Goal: Navigation & Orientation: Find specific page/section

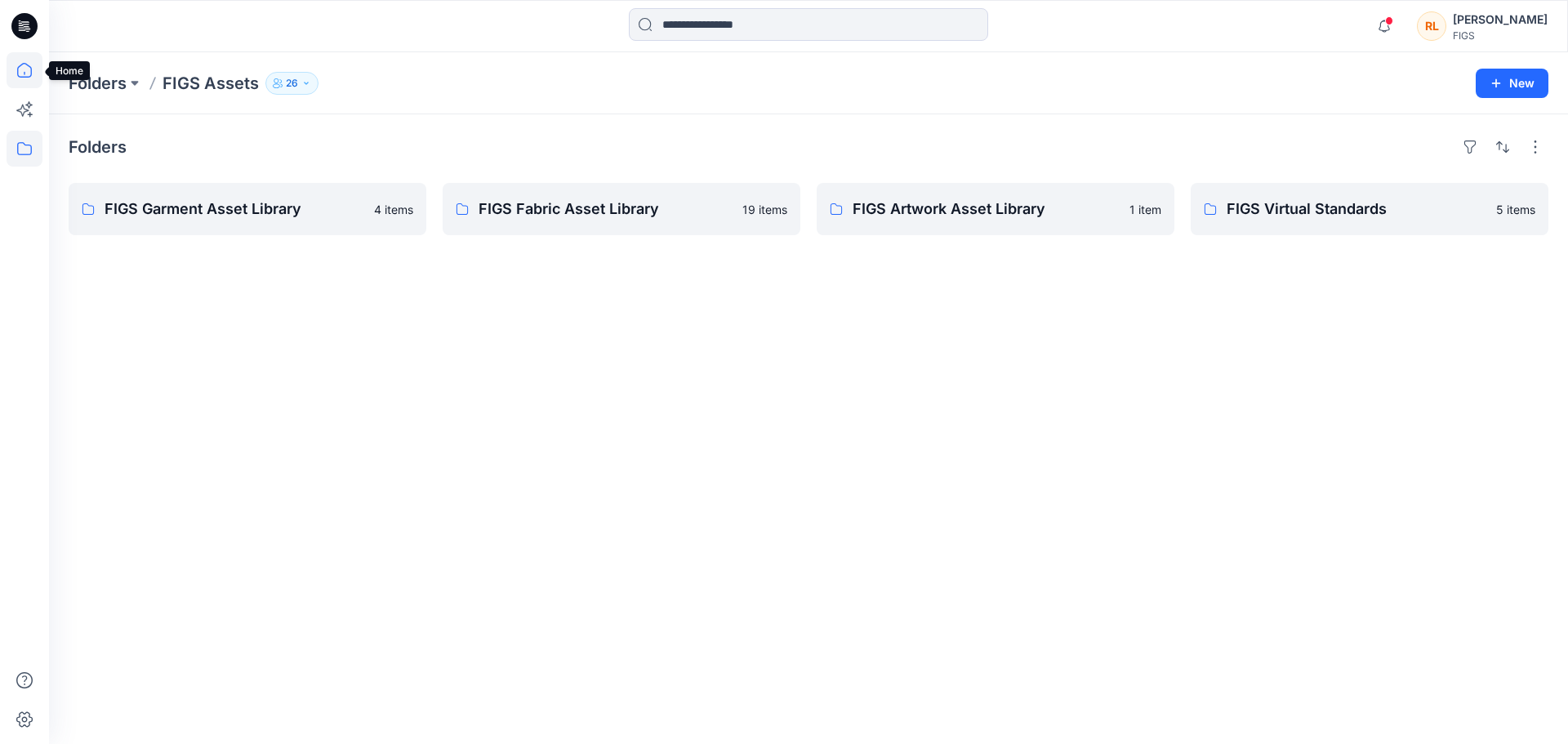
click at [27, 80] on icon at bounding box center [24, 70] width 36 height 36
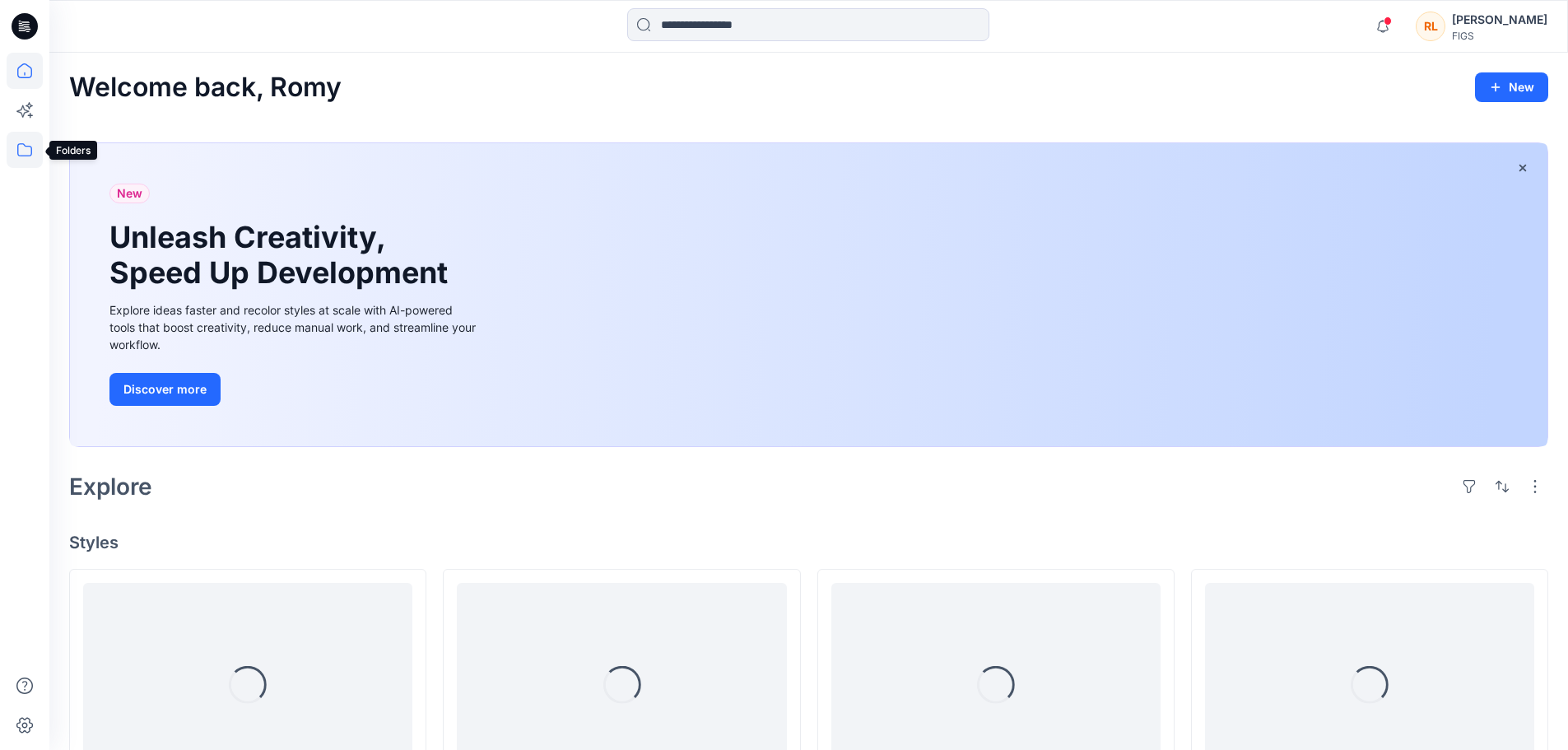
drag, startPoint x: 25, startPoint y: 158, endPoint x: 46, endPoint y: 151, distance: 22.1
click at [27, 159] on icon at bounding box center [25, 150] width 36 height 36
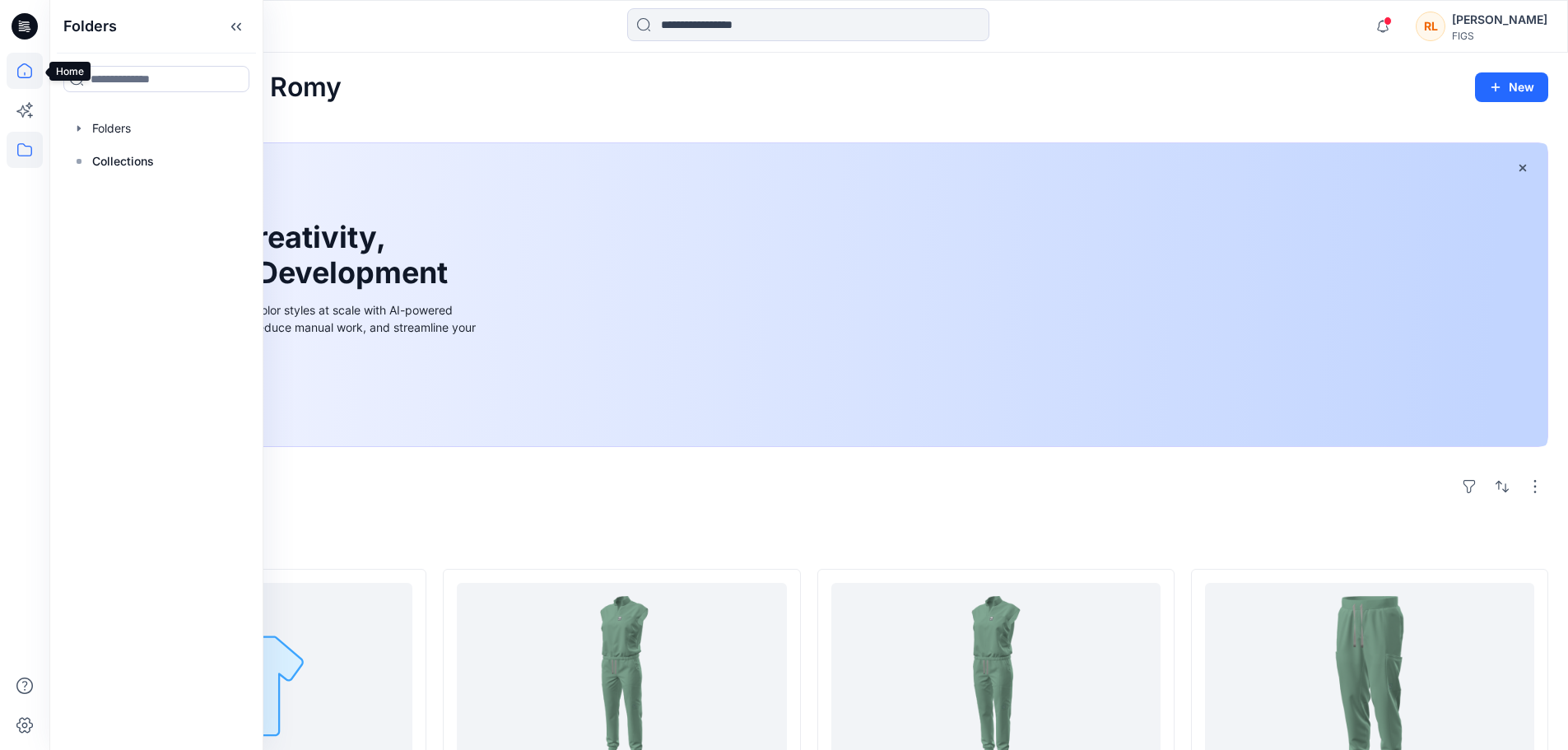
click at [14, 68] on icon at bounding box center [25, 71] width 36 height 36
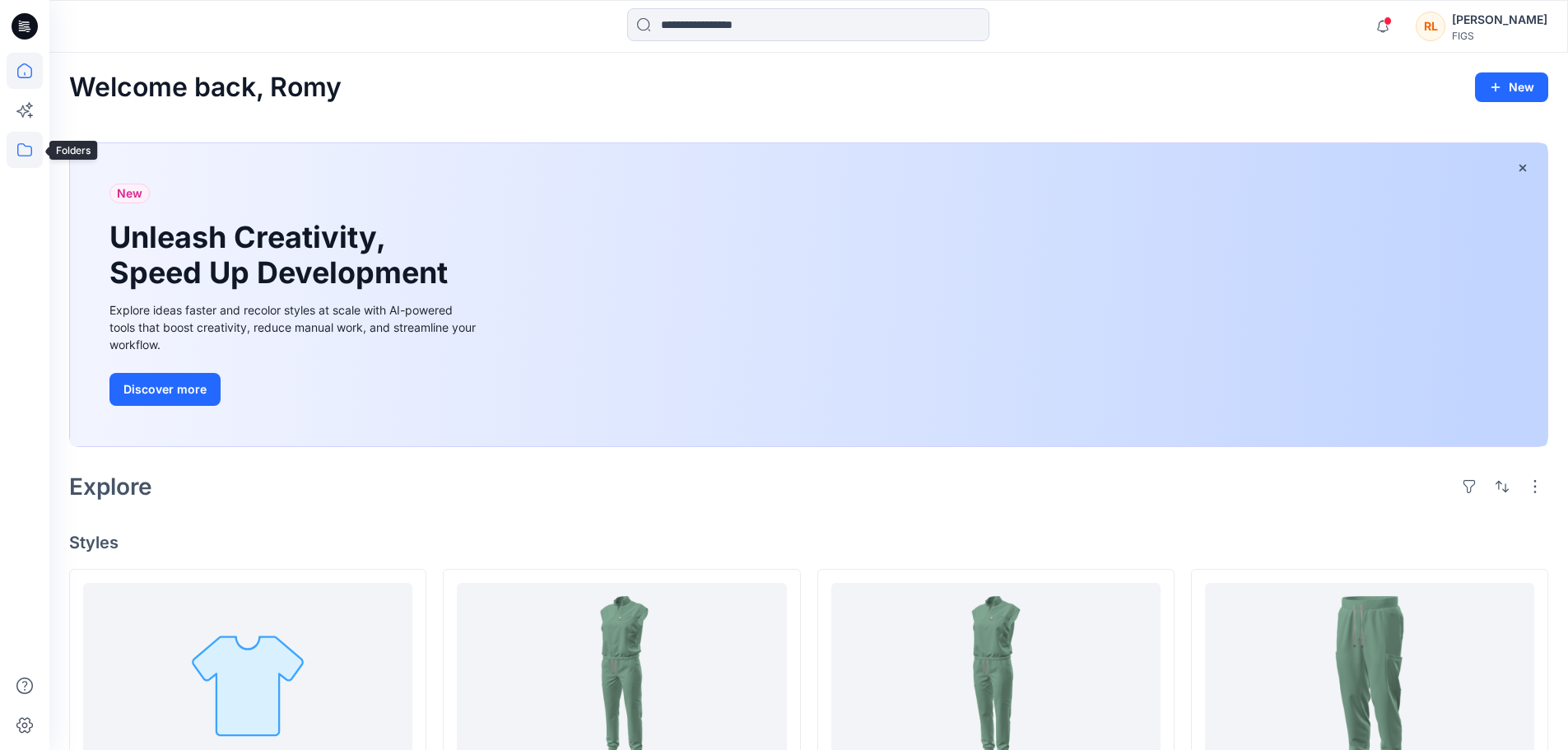
click at [35, 163] on icon at bounding box center [25, 150] width 36 height 36
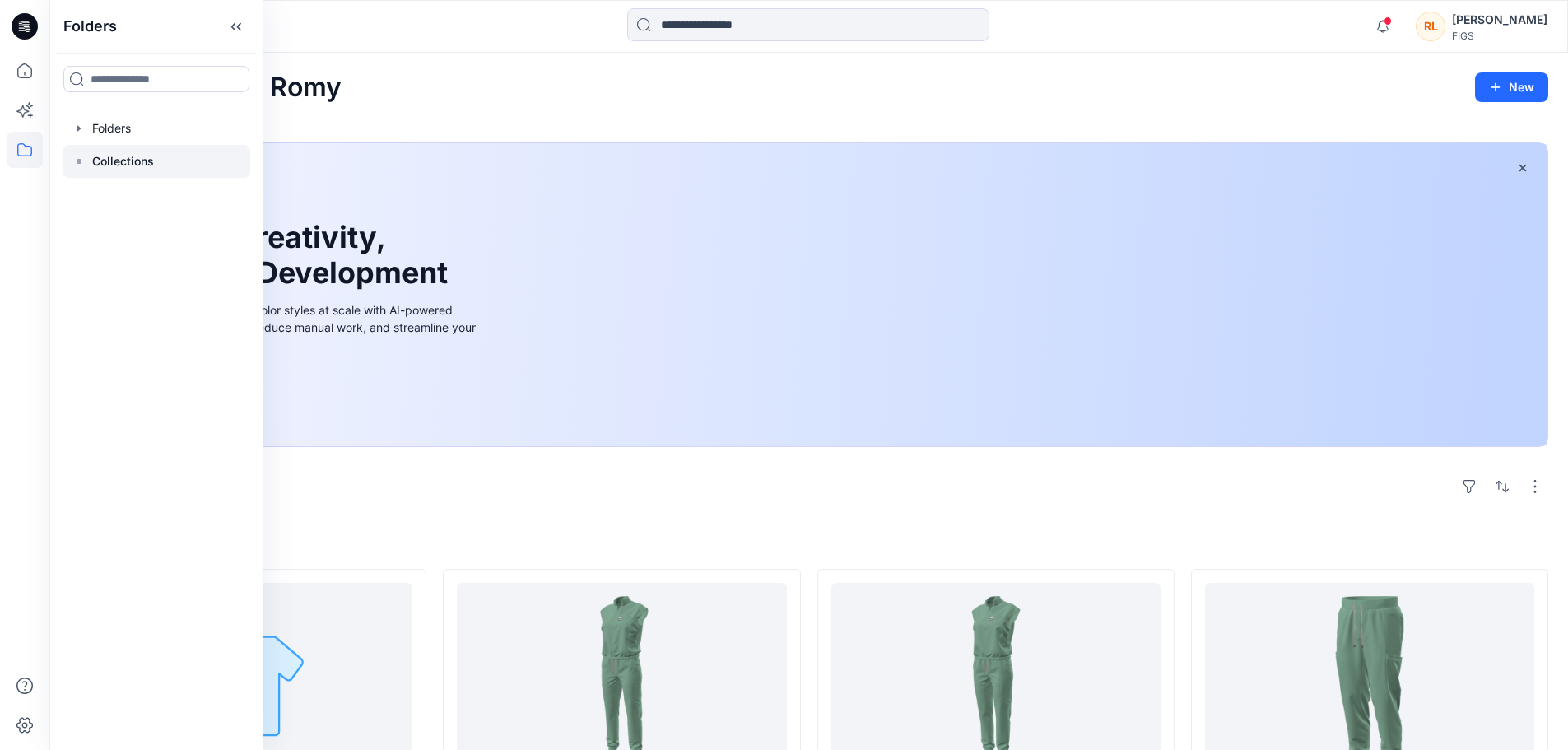
click at [150, 160] on p "Collections" at bounding box center [123, 160] width 61 height 20
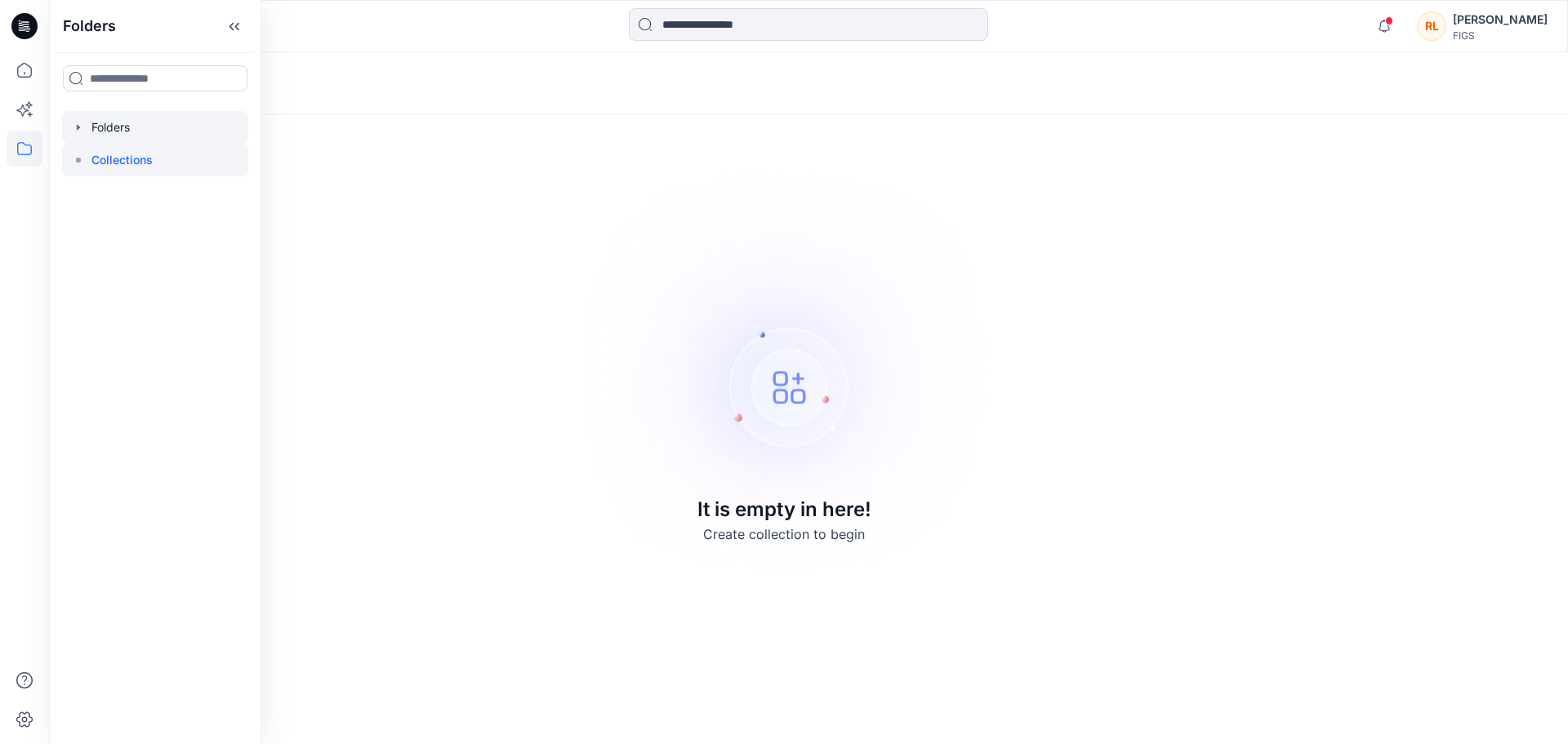
click at [188, 131] on div at bounding box center [154, 127] width 186 height 33
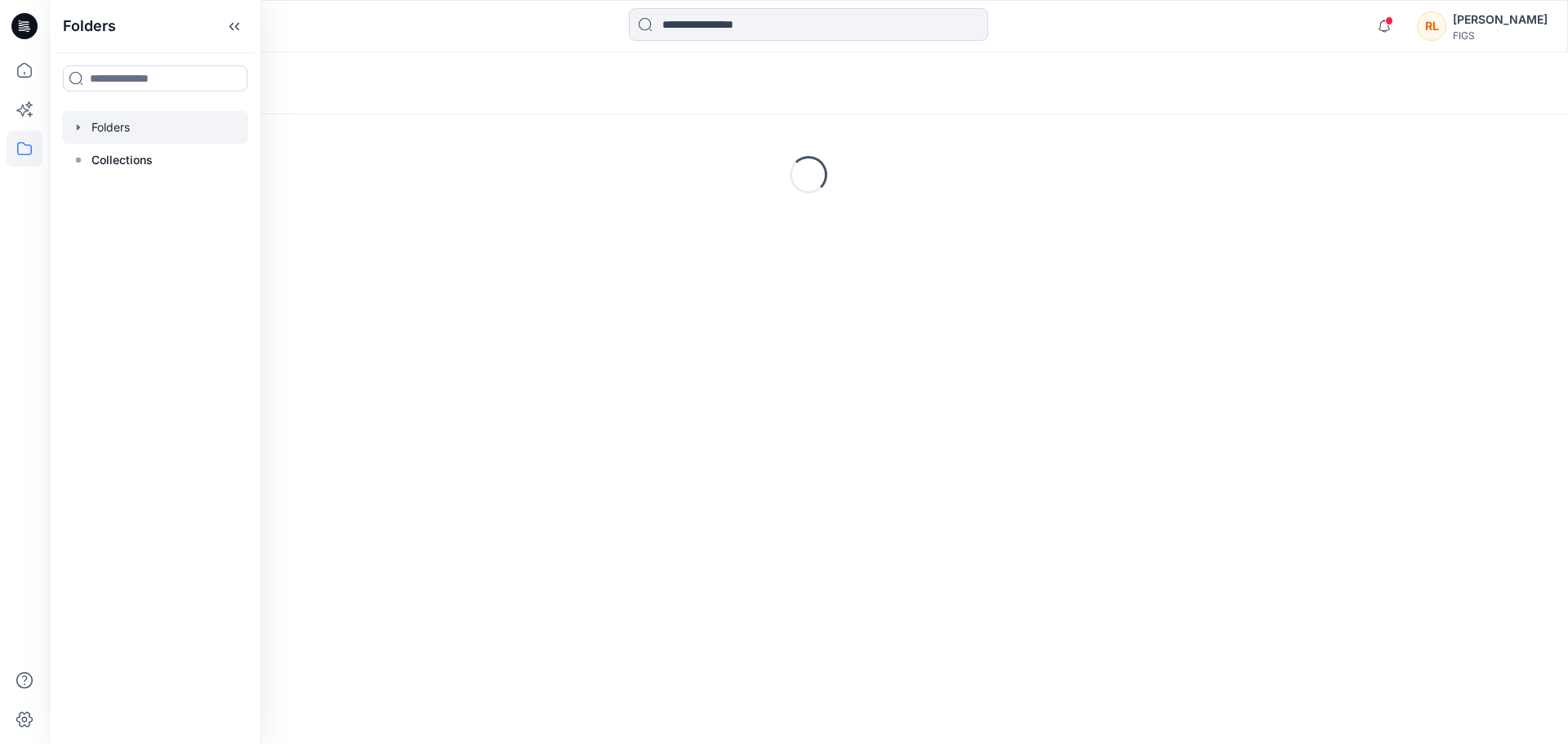
drag, startPoint x: 357, startPoint y: 80, endPoint x: 0, endPoint y: 104, distance: 357.8
click at [329, 91] on div "Folders" at bounding box center [744, 83] width 1352 height 22
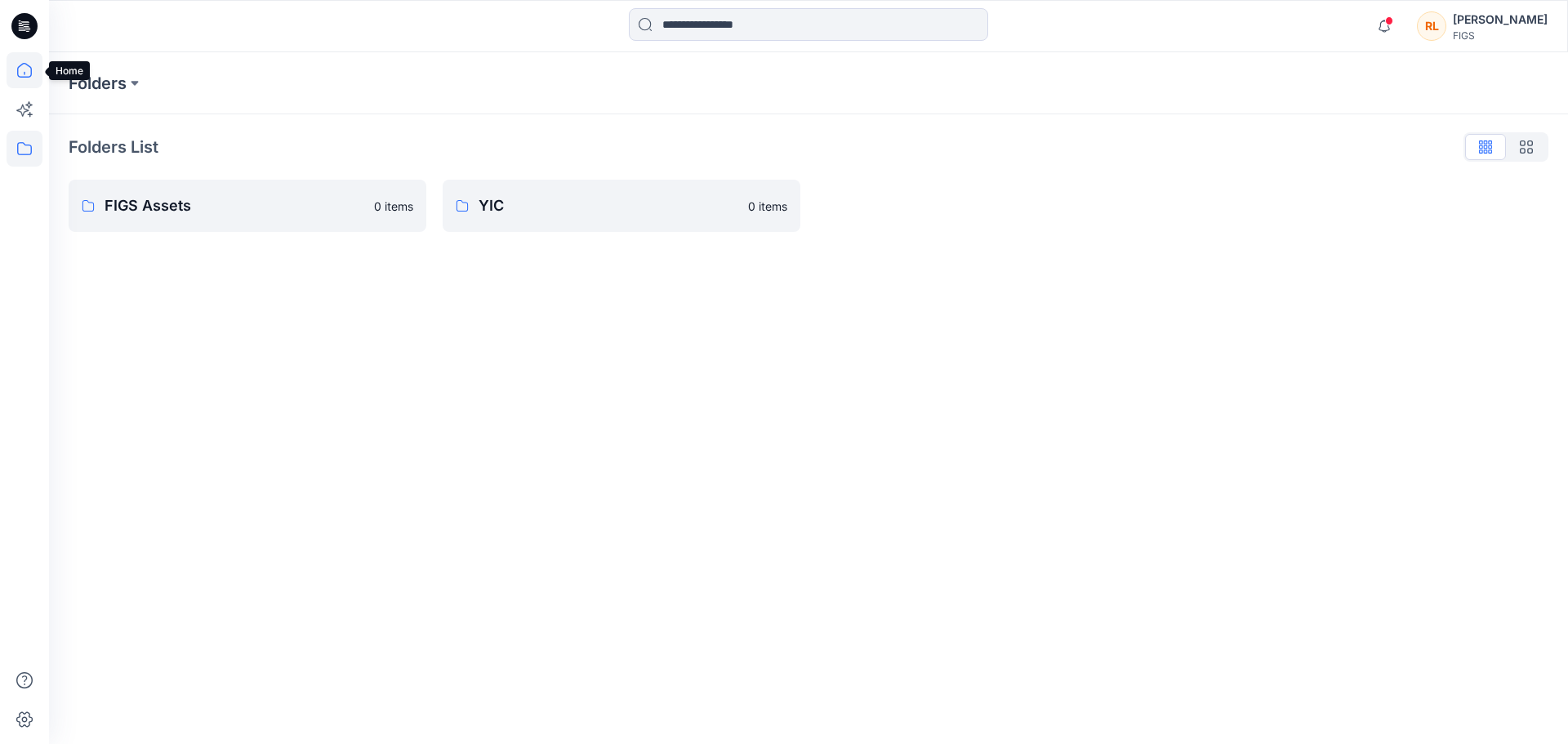
click at [34, 66] on icon at bounding box center [24, 70] width 36 height 36
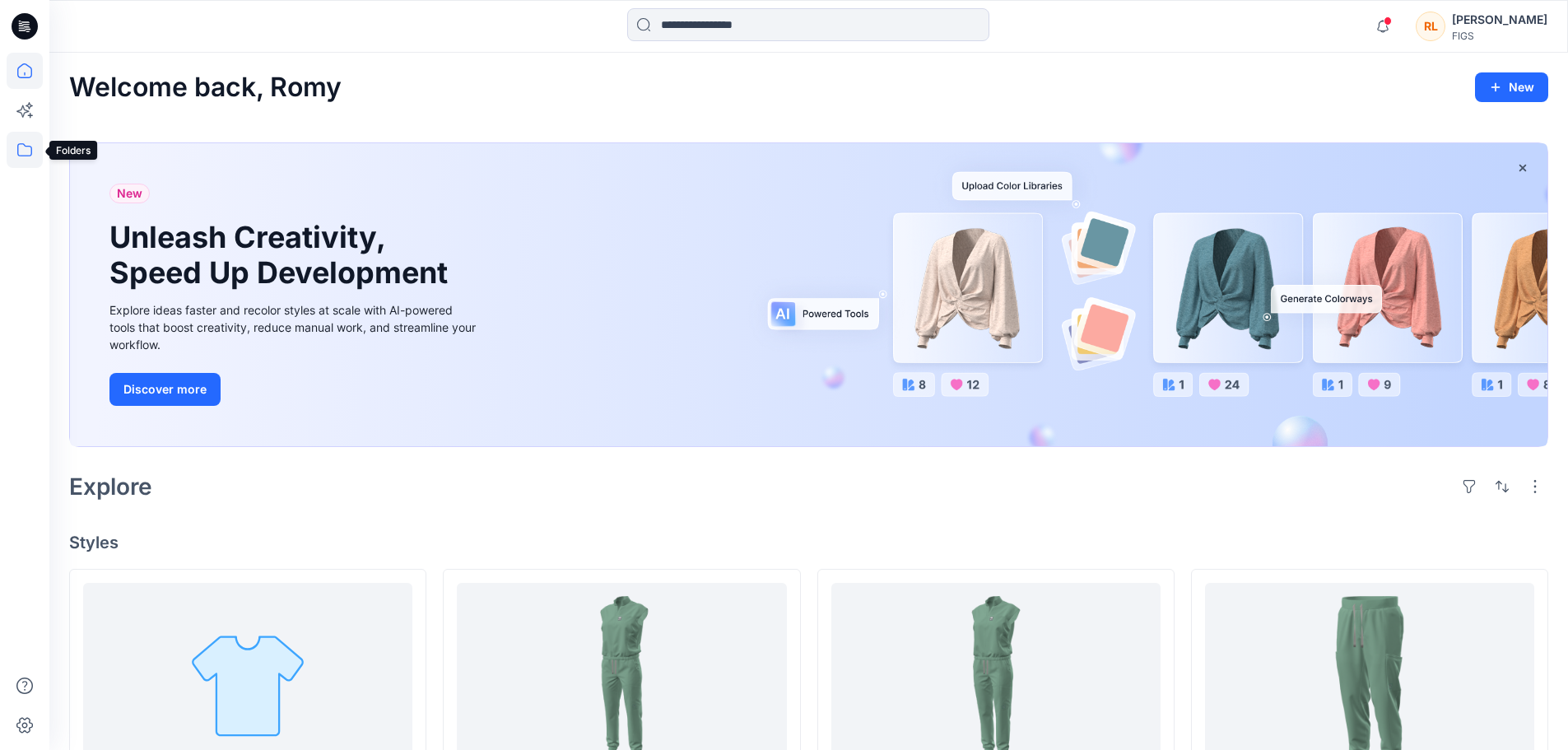
click at [23, 132] on icon at bounding box center [25, 150] width 36 height 36
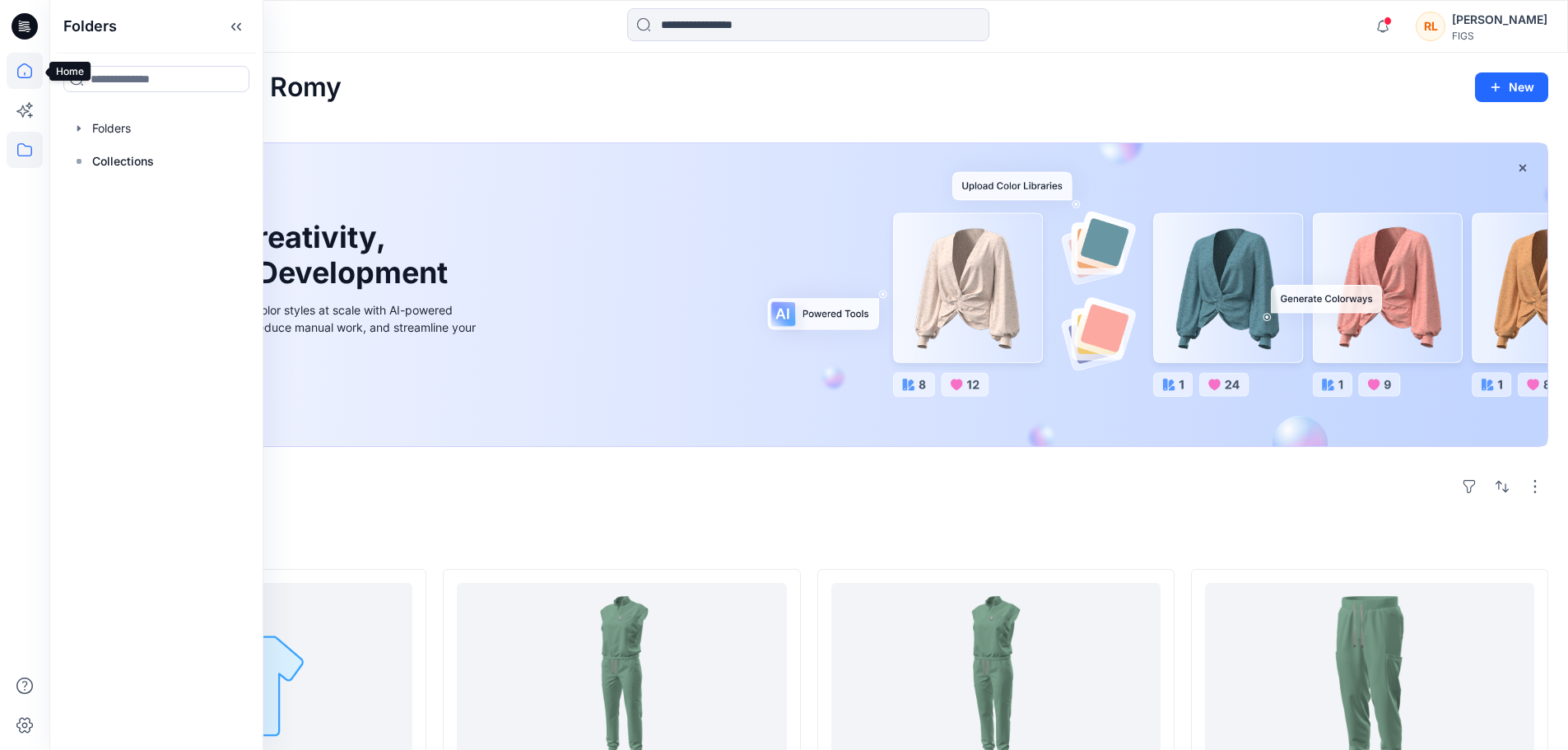
click at [31, 82] on icon at bounding box center [25, 71] width 36 height 36
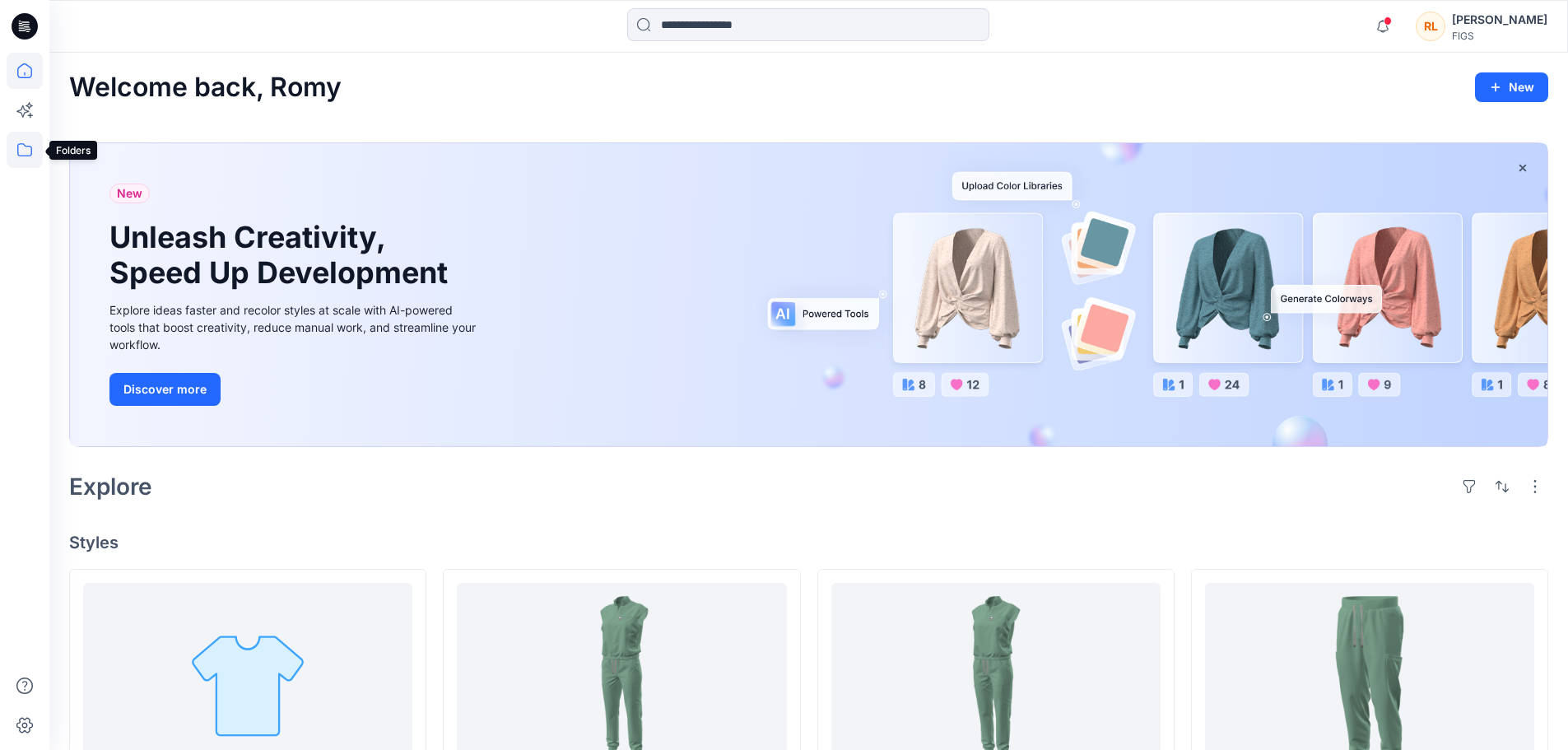
click at [25, 145] on icon at bounding box center [25, 150] width 15 height 13
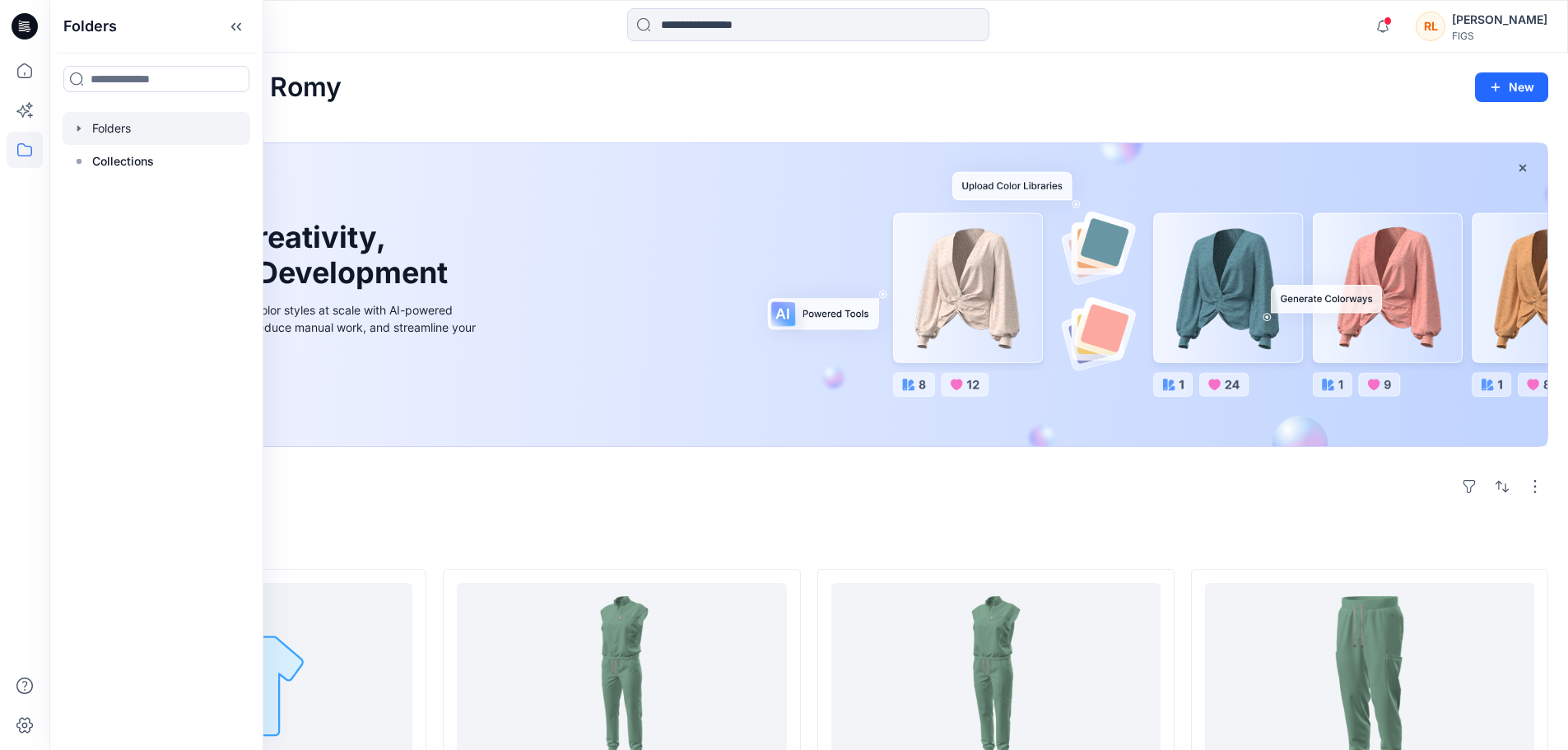
click at [123, 125] on div at bounding box center [156, 128] width 188 height 33
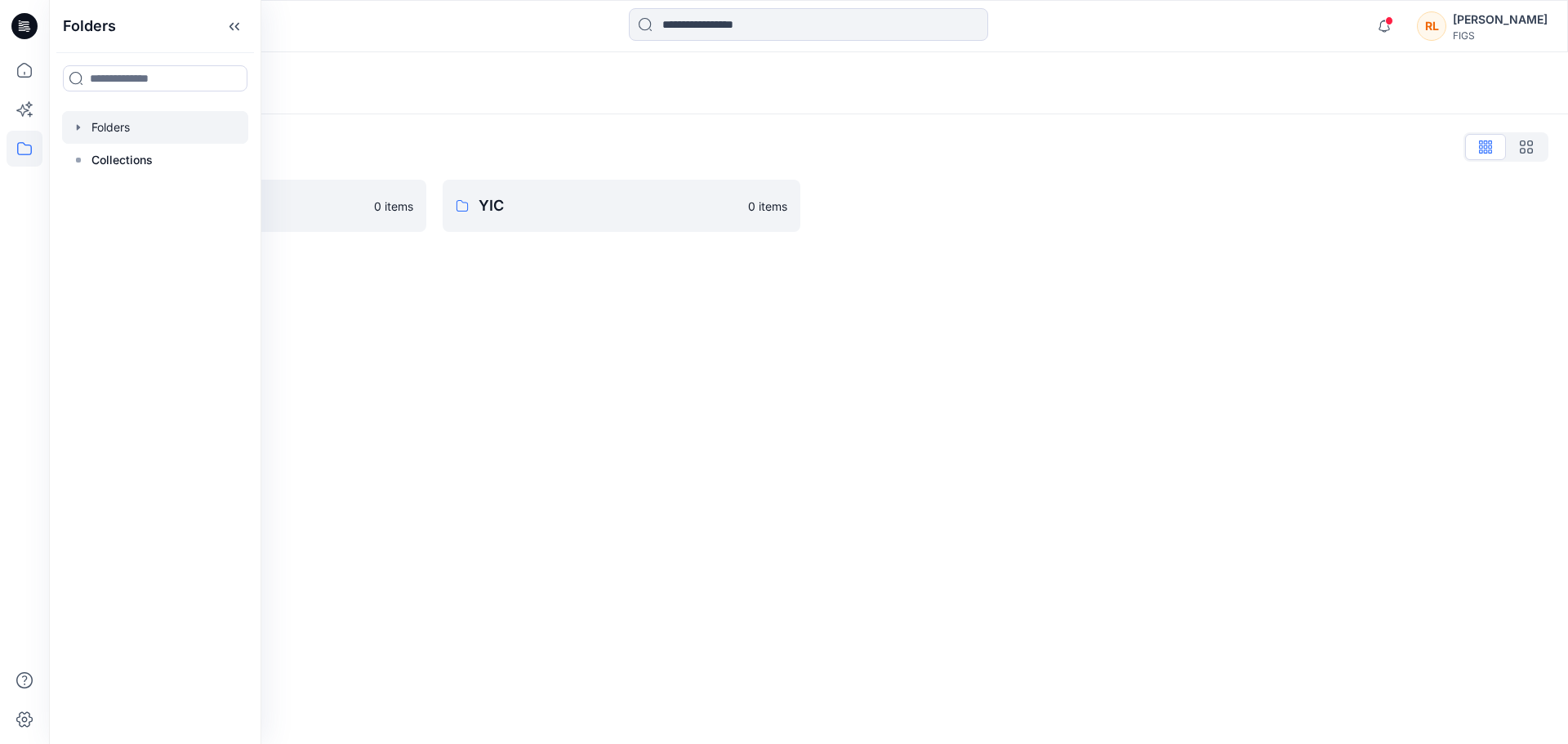
drag, startPoint x: 599, startPoint y: 310, endPoint x: 601, endPoint y: 298, distance: 12.2
click at [601, 298] on div "Folders Folders List FIGS Assets 0 items YIC 0 items" at bounding box center [808, 398] width 1518 height 692
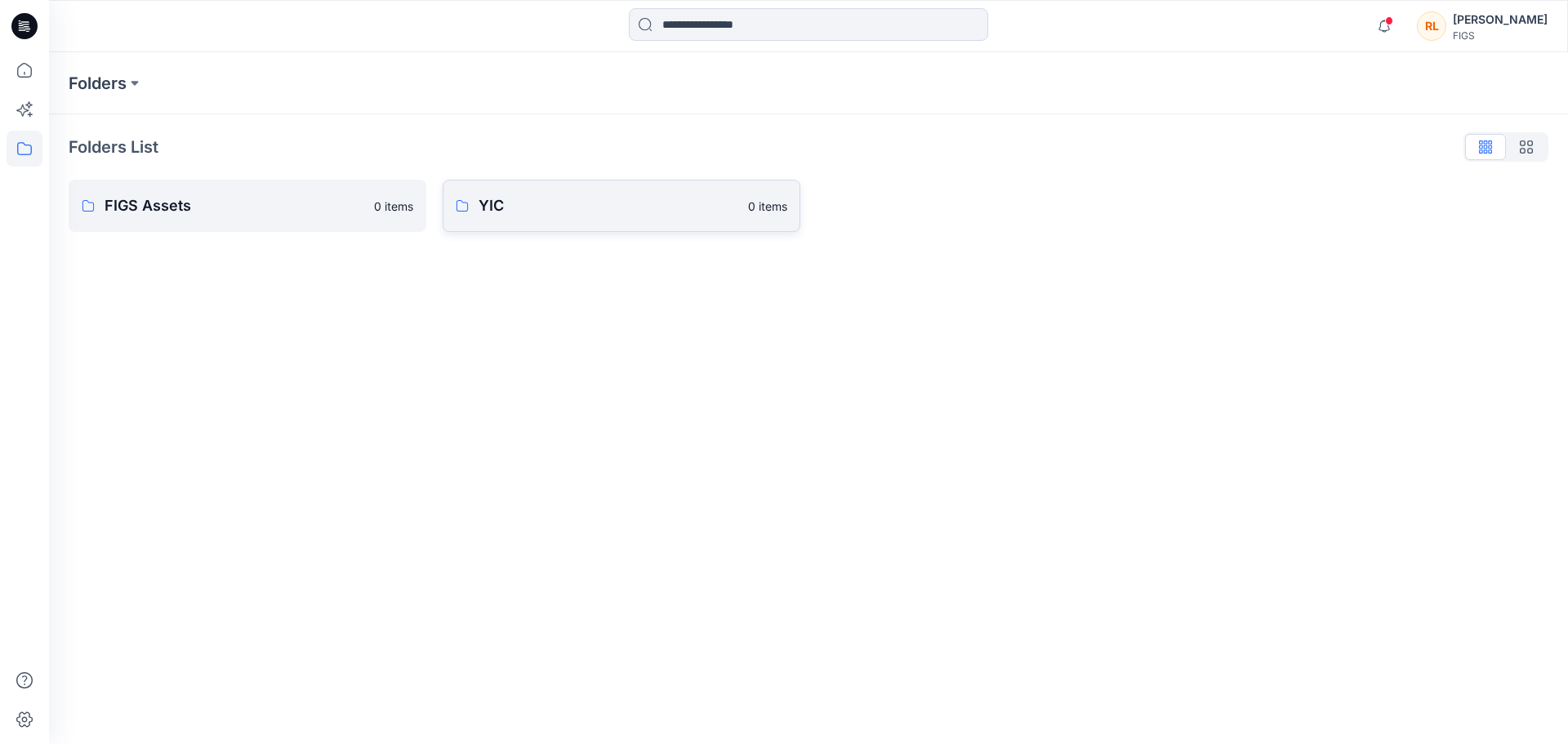
click at [582, 212] on p "YIC" at bounding box center [608, 206] width 259 height 22
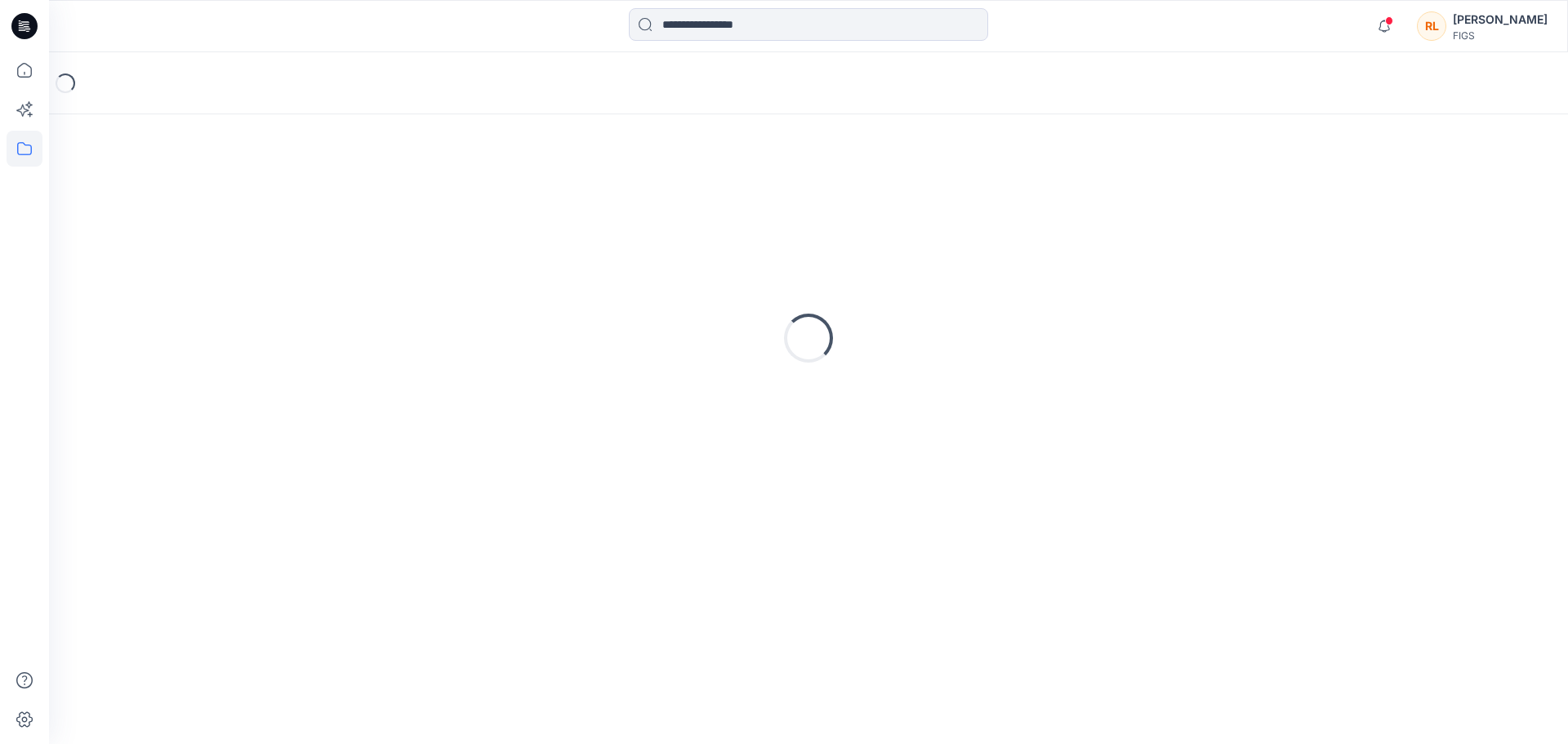
click at [180, 405] on div "Loading..." at bounding box center [808, 338] width 1479 height 408
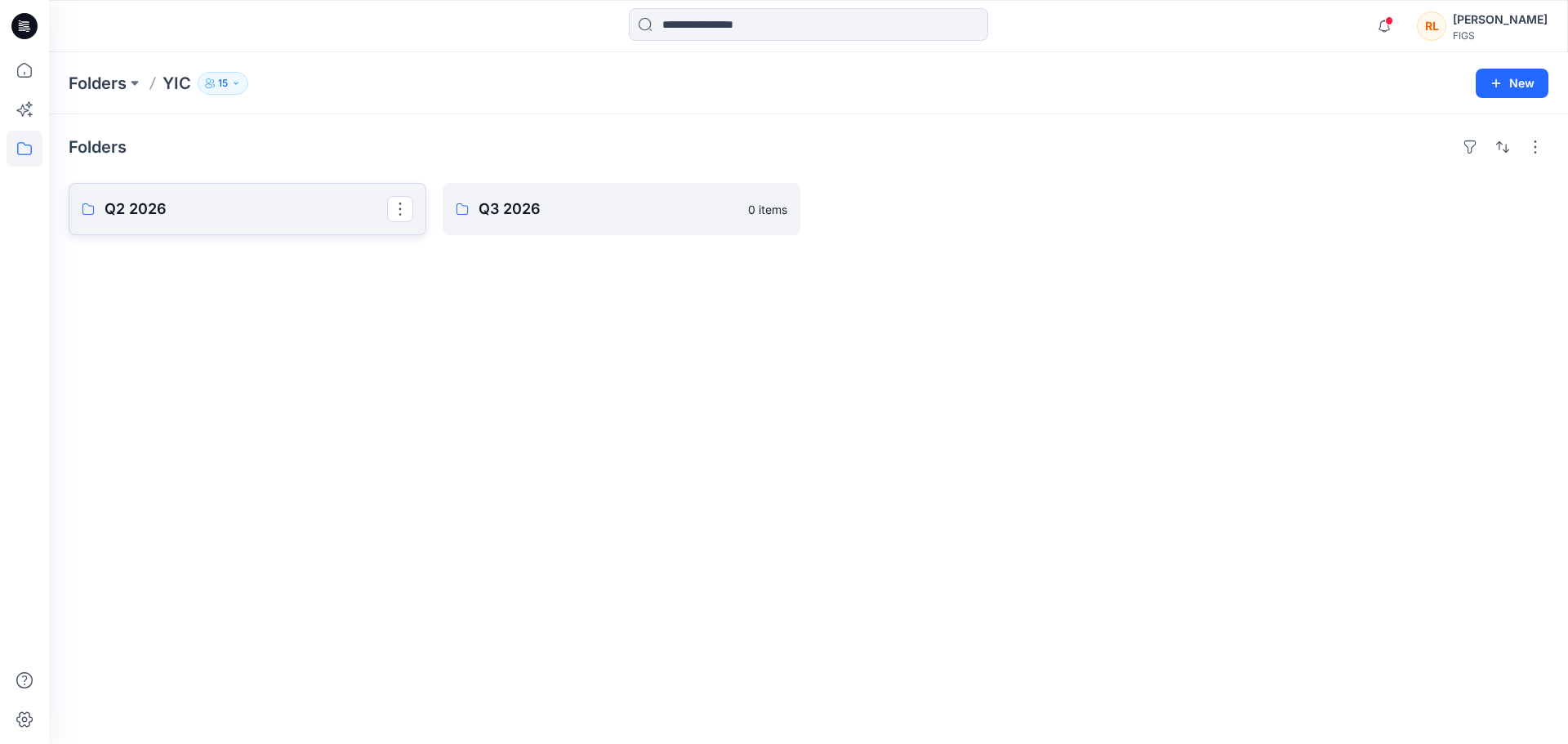
click at [254, 197] on link "Q2 2026" at bounding box center [247, 209] width 358 height 52
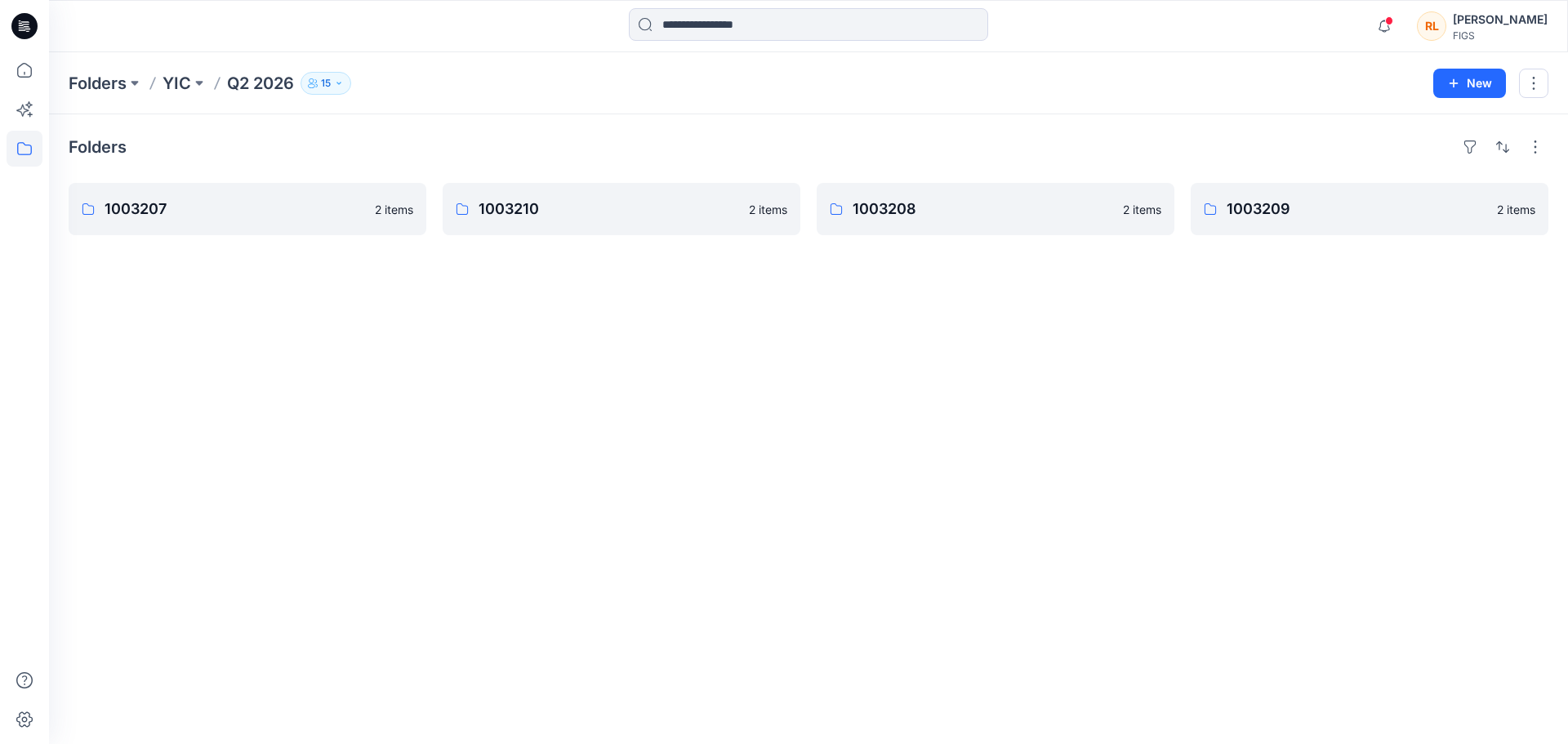
click at [316, 355] on div "Folders 1003207 2 items 1003210 2 items 1003208 2 items 1003209 2 items" at bounding box center [808, 429] width 1518 height 629
click at [301, 220] on p "1003207" at bounding box center [246, 209] width 283 height 22
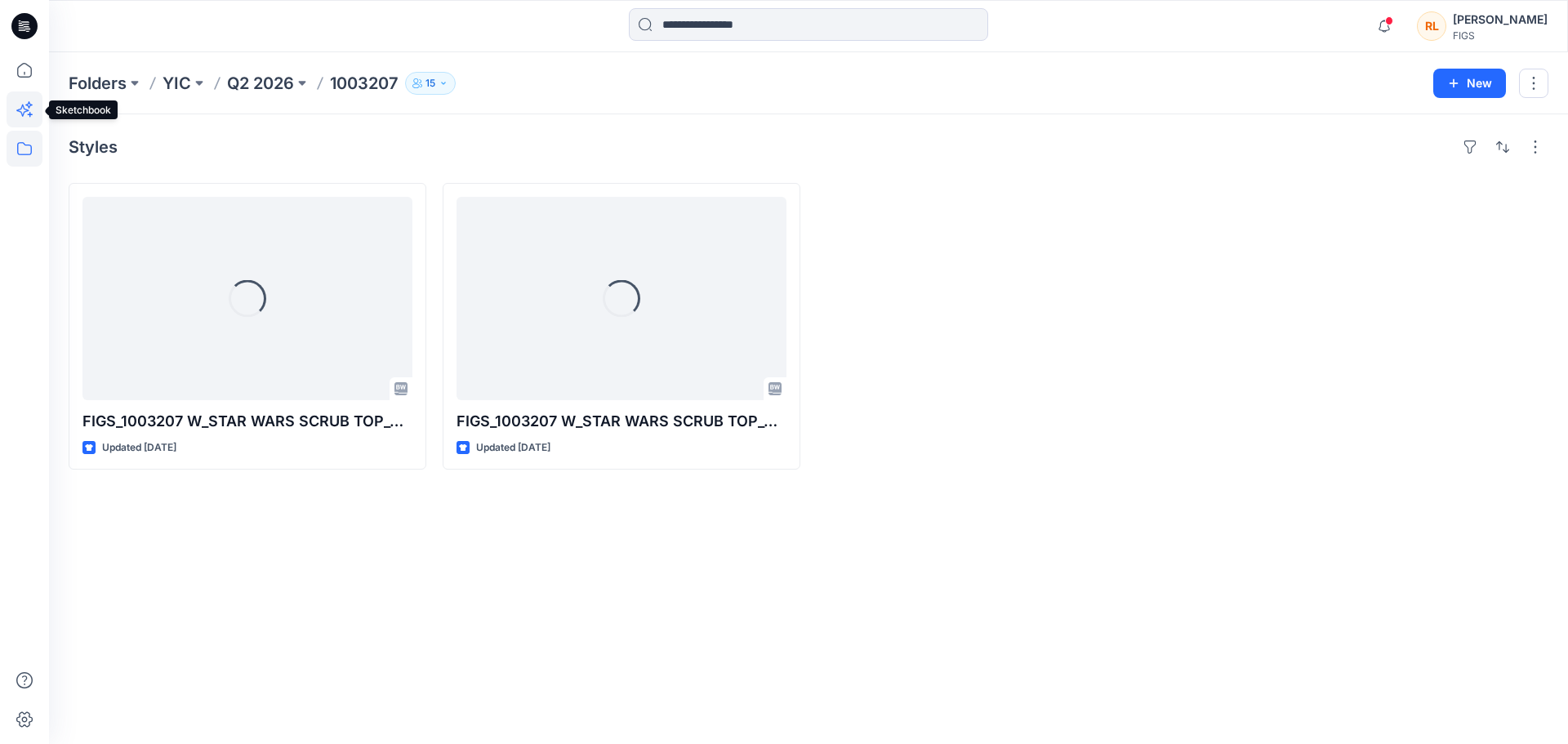
click at [24, 107] on icon at bounding box center [24, 109] width 36 height 36
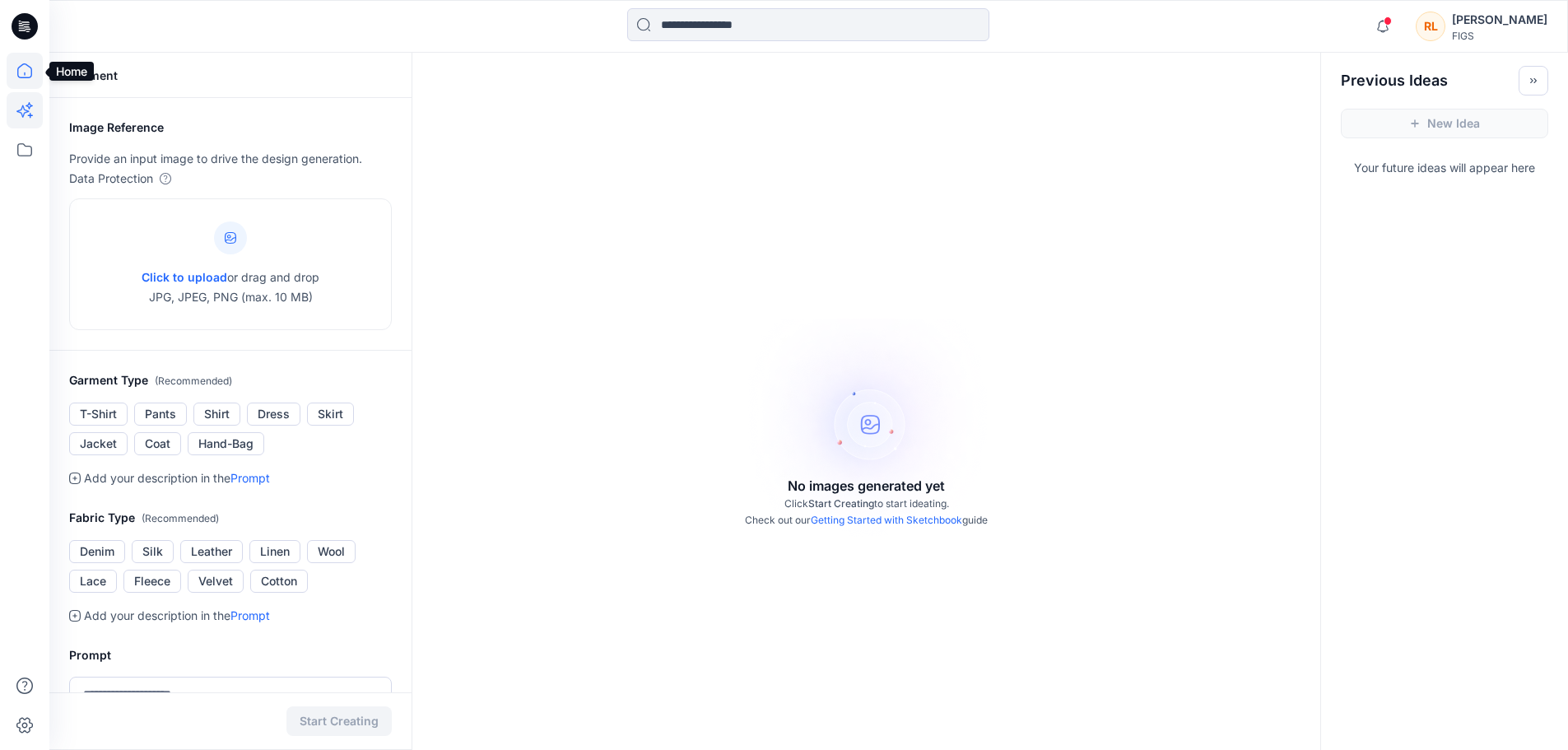
drag, startPoint x: 36, startPoint y: 78, endPoint x: 36, endPoint y: 87, distance: 9.0
click at [36, 80] on icon at bounding box center [25, 71] width 36 height 36
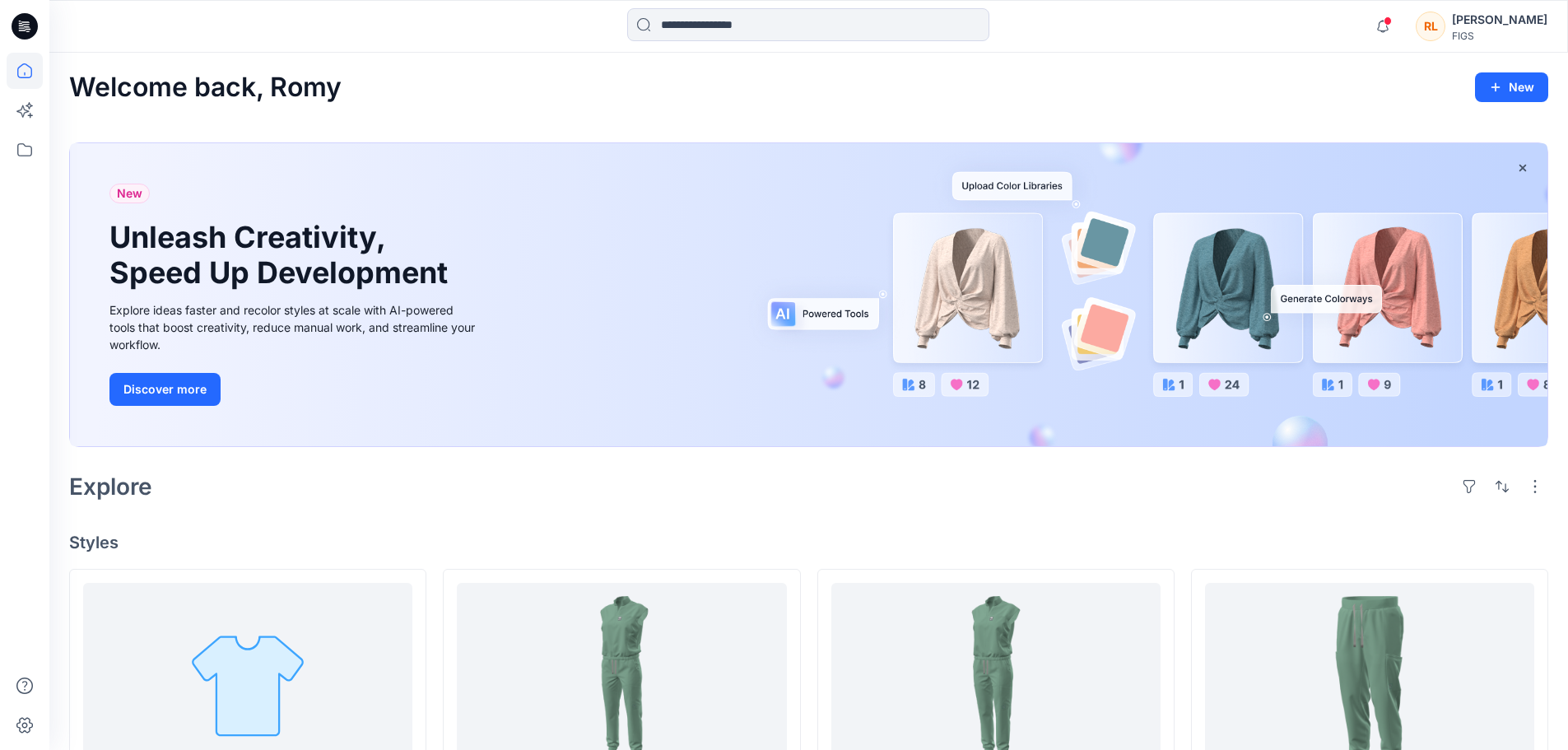
click at [476, 503] on div "Explore" at bounding box center [808, 487] width 1479 height 40
click at [473, 504] on div "Explore" at bounding box center [808, 487] width 1479 height 40
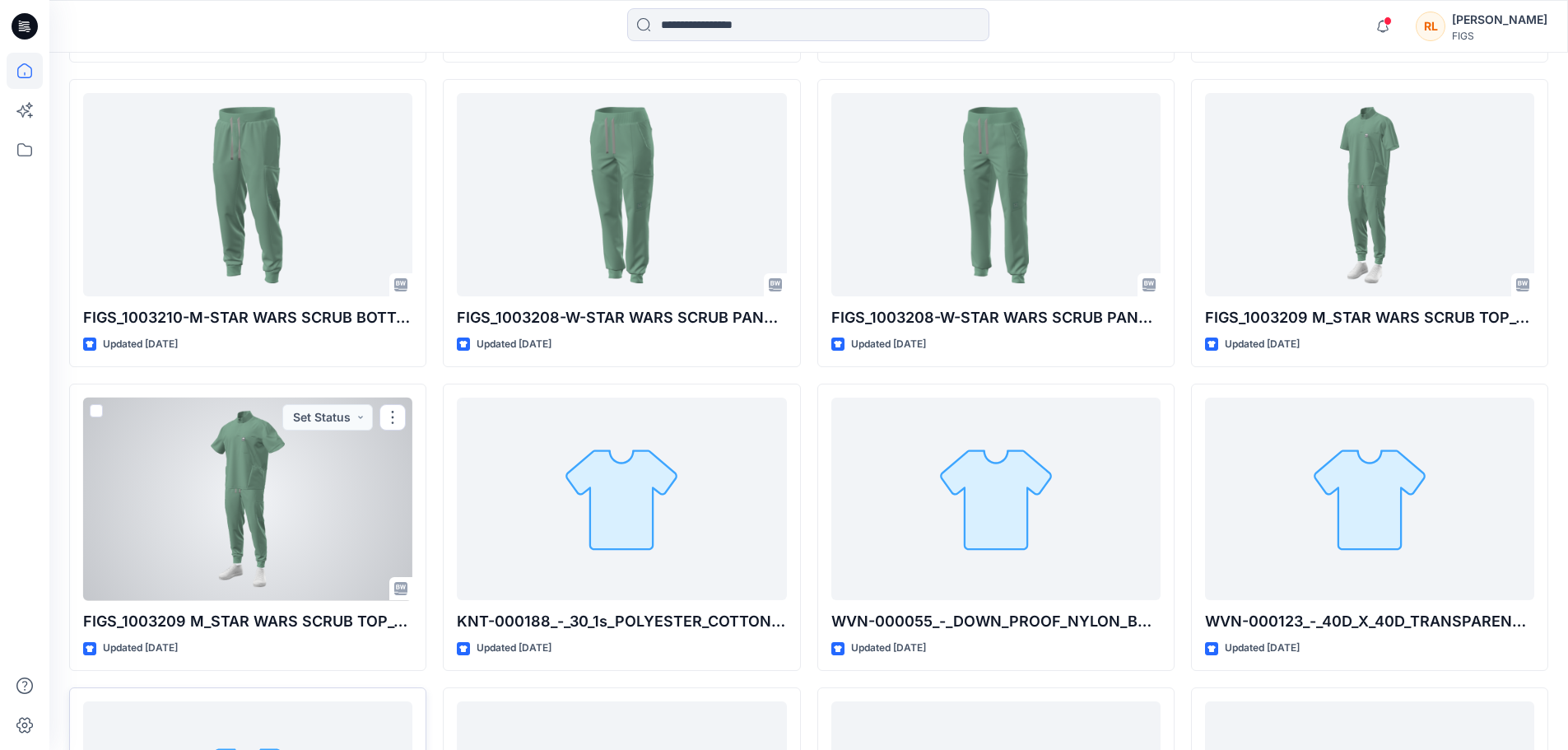
scroll to position [1205, 0]
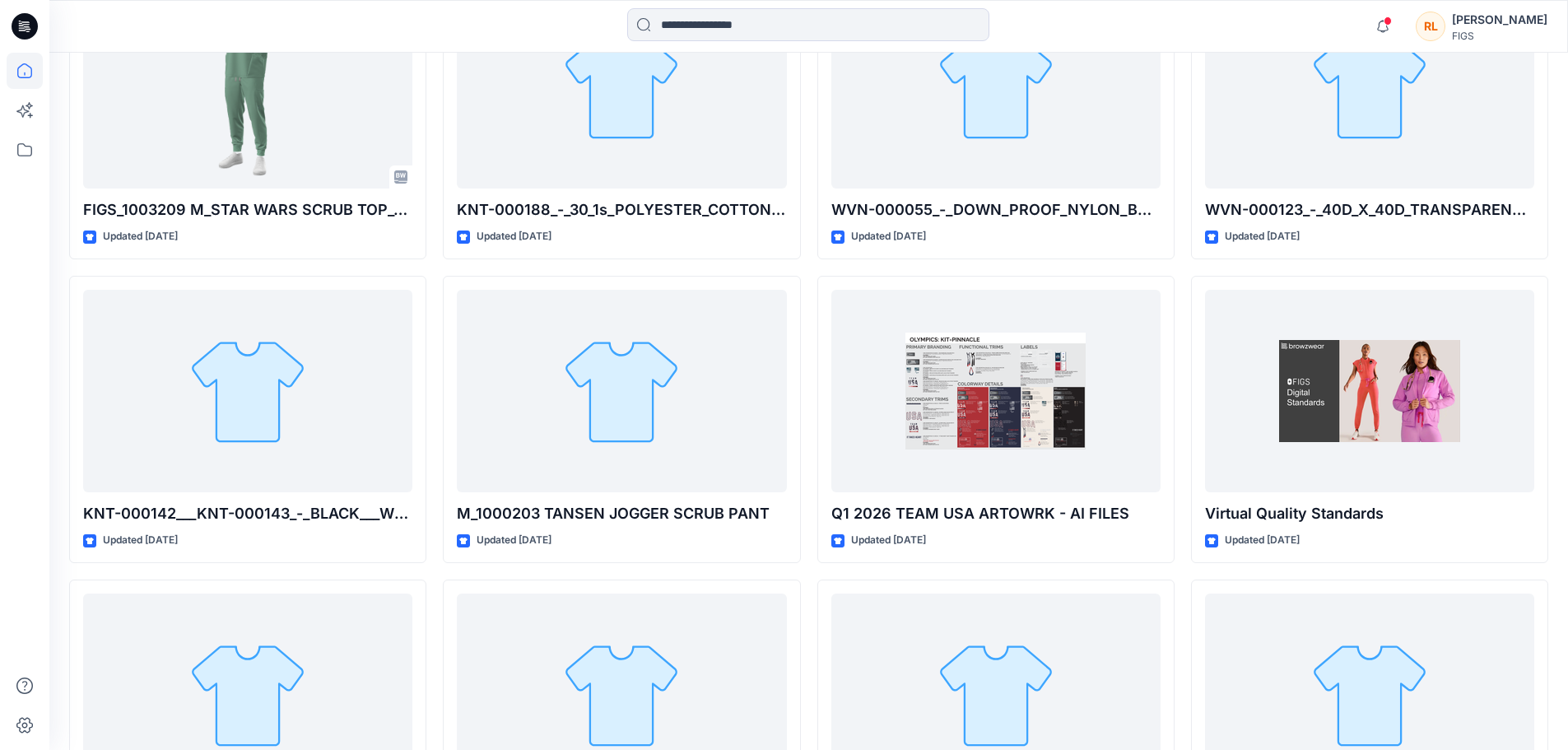
click at [442, 570] on div "Q2 2026 Color Palette - Color Standards Updated [DATE] FIGS_1003210-M-STAR WARS…" at bounding box center [808, 267] width 1479 height 1806
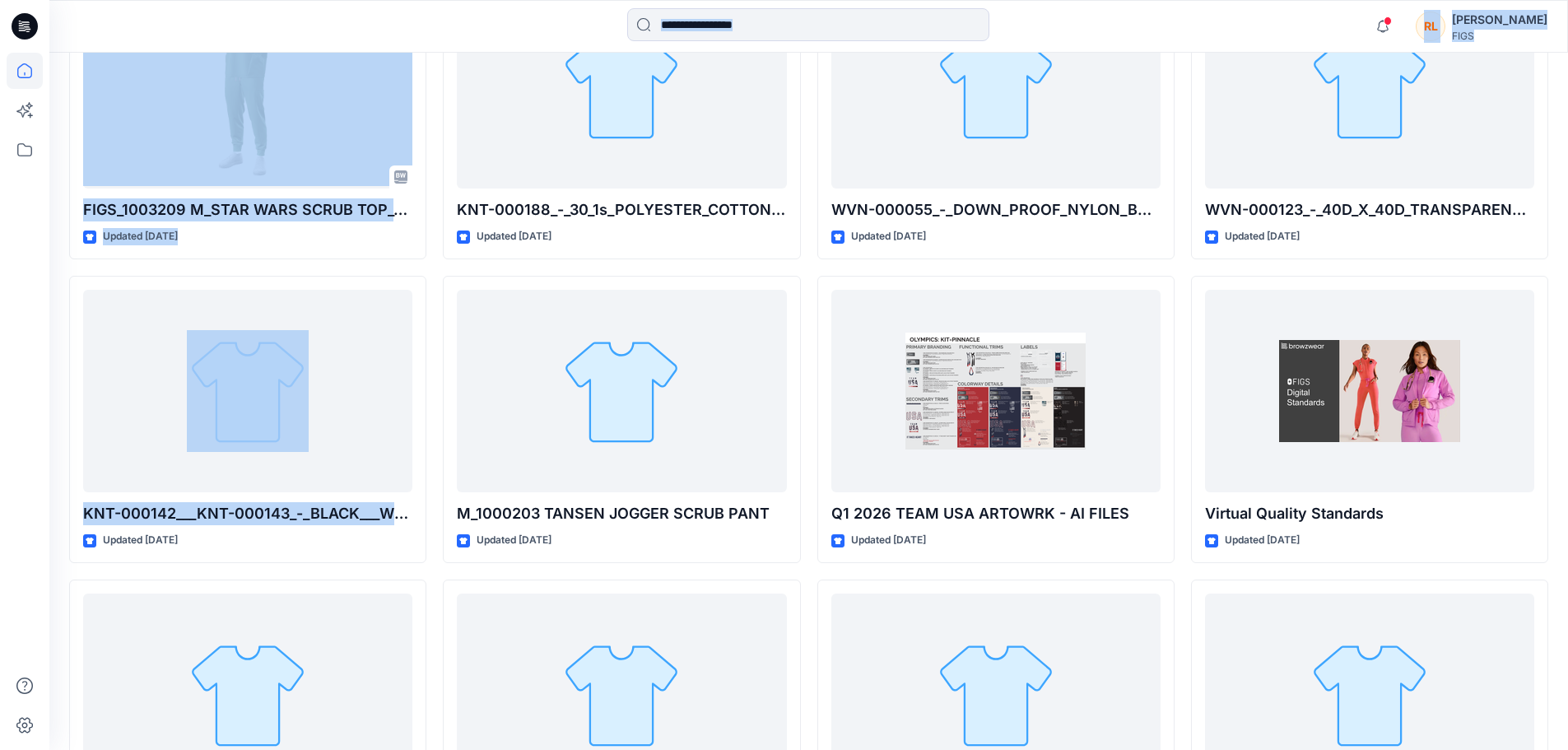
click at [48, 570] on div "Notifications Your style FIGS_1003207 W_STAR WARS SCRUB TOP_080525 is ready [DA…" at bounding box center [784, 22] width 1568 height 2454
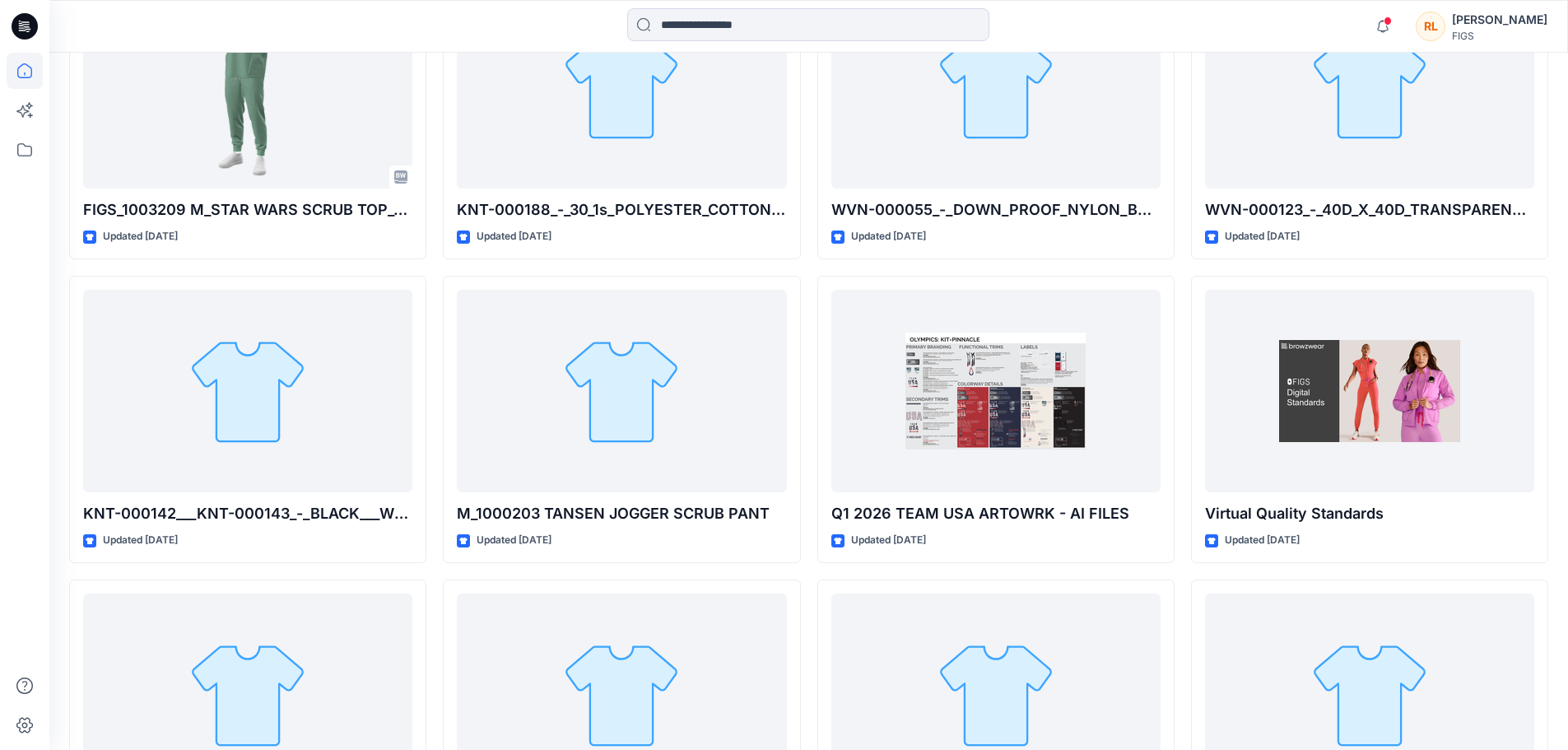
click at [423, 569] on div "Q2 2026 Color Palette - Color Standards Updated [DATE] FIGS_1003210-M-STAR WARS…" at bounding box center [247, 267] width 358 height 1806
click at [435, 570] on div "Q2 2026 Color Palette - Color Standards Updated [DATE] FIGS_1003210-M-STAR WARS…" at bounding box center [808, 267] width 1479 height 1806
click at [433, 270] on div "Q2 2026 Color Palette - Color Standards Updated [DATE] FIGS_1003210-M-STAR WARS…" at bounding box center [808, 267] width 1479 height 1806
click at [434, 572] on div "Q2 2026 Color Palette - Color Standards Updated [DATE] FIGS_1003210-M-STAR WARS…" at bounding box center [808, 267] width 1479 height 1806
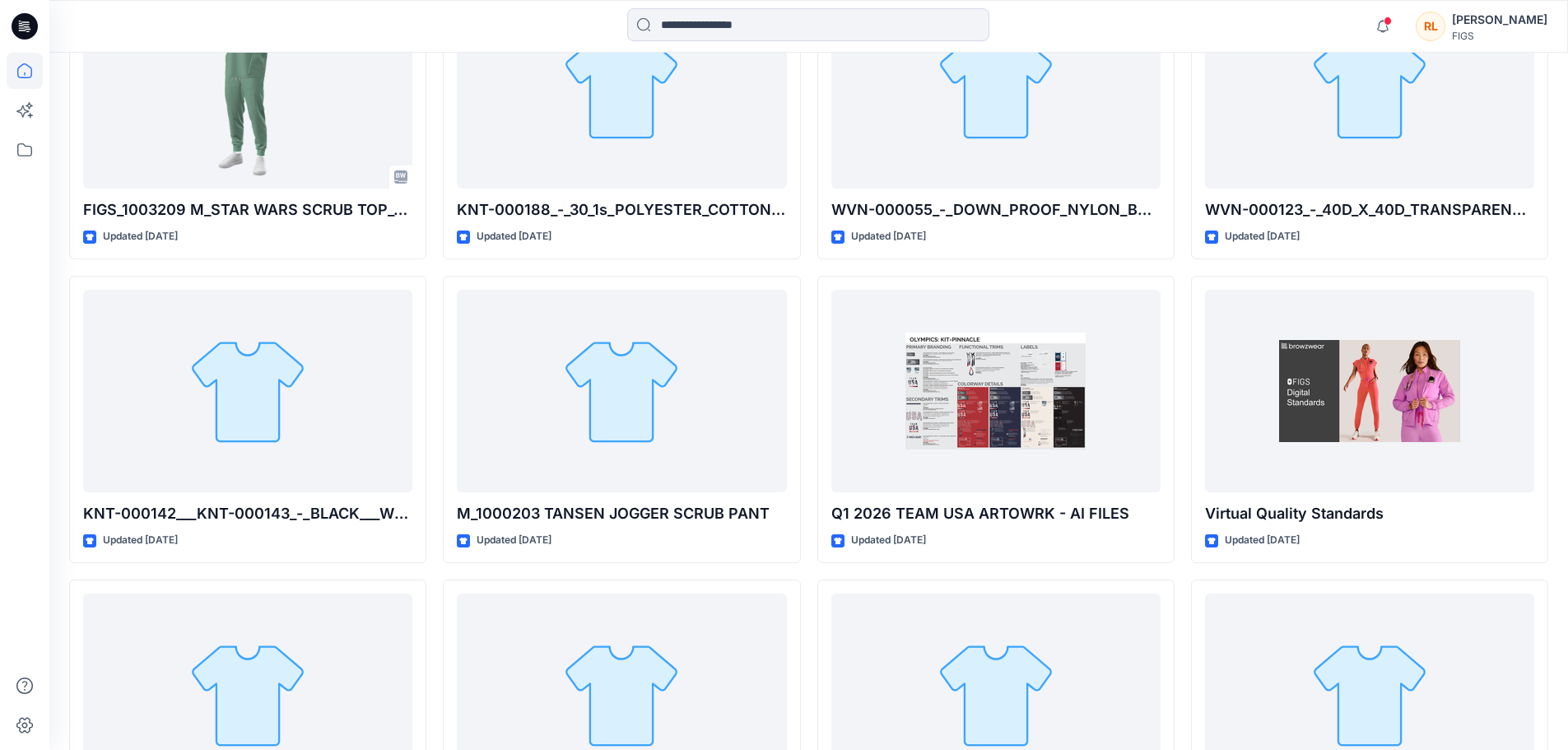
click at [434, 572] on div "Q2 2026 Color Palette - Color Standards Updated [DATE] FIGS_1003210-M-STAR WARS…" at bounding box center [808, 267] width 1479 height 1806
click at [437, 575] on div "Q2 2026 Color Palette - Color Standards Updated [DATE] FIGS_1003210-M-STAR WARS…" at bounding box center [808, 267] width 1479 height 1806
click at [431, 576] on div "Q2 2026 Color Palette - Color Standards Updated [DATE] FIGS_1003210-M-STAR WARS…" at bounding box center [808, 267] width 1479 height 1806
click at [442, 571] on div "Q2 2026 Color Palette - Color Standards Updated [DATE] FIGS_1003210-M-STAR WARS…" at bounding box center [808, 267] width 1479 height 1806
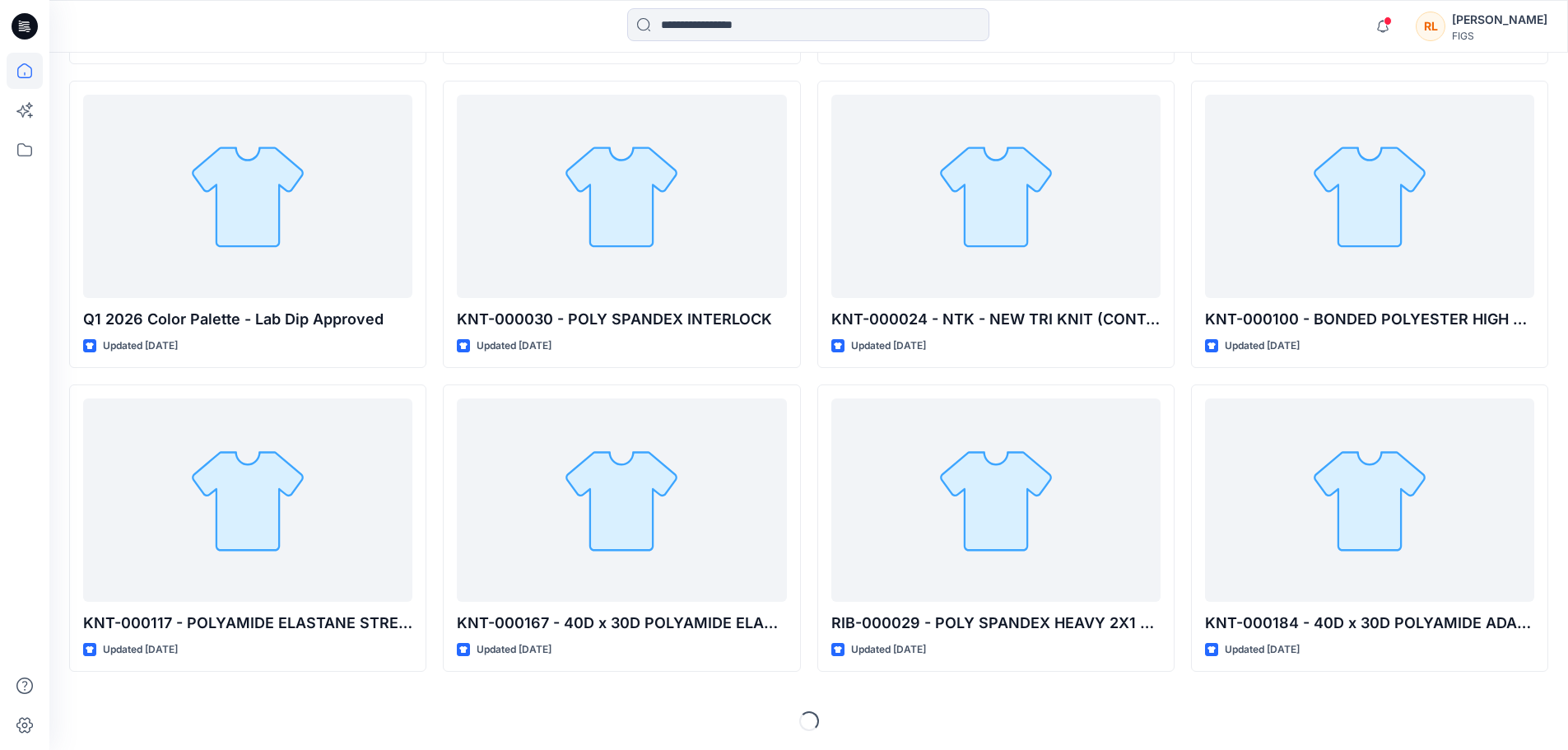
scroll to position [1704, 0]
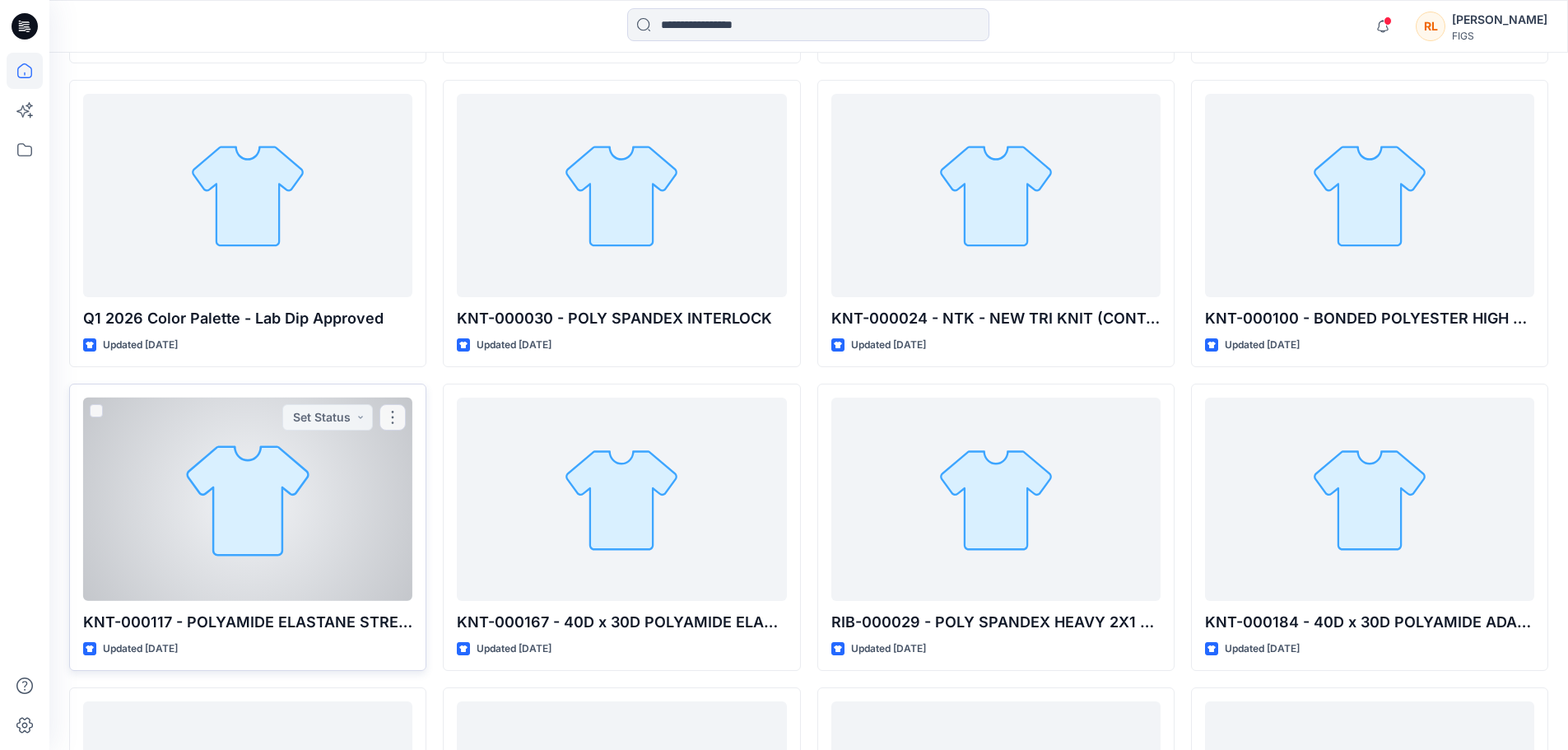
click at [427, 646] on div "KNT-000117 - POLYAMIDE ELASTANE STRETCH SPACER (FORMx) Updated [DATE] Set Status" at bounding box center [247, 526] width 358 height 287
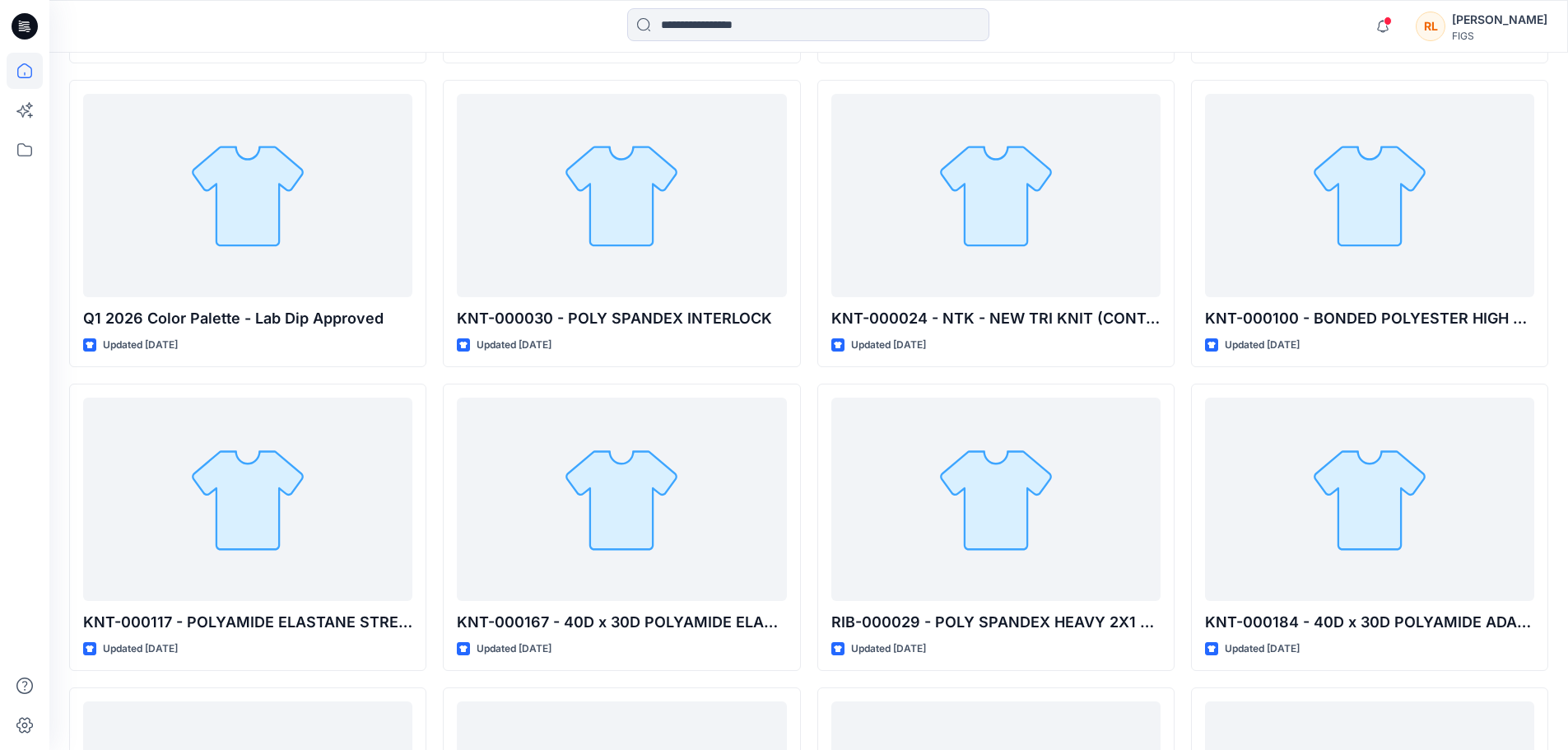
click at [433, 661] on div "Q2 2026 Color Palette - Color Standards Updated [DATE] FIGS_1003210-M-STAR WARS…" at bounding box center [808, 223] width 1479 height 2718
click at [430, 675] on div "Q2 2026 Color Palette - Color Standards Updated [DATE] FIGS_1003210-M-STAR WARS…" at bounding box center [808, 223] width 1479 height 2718
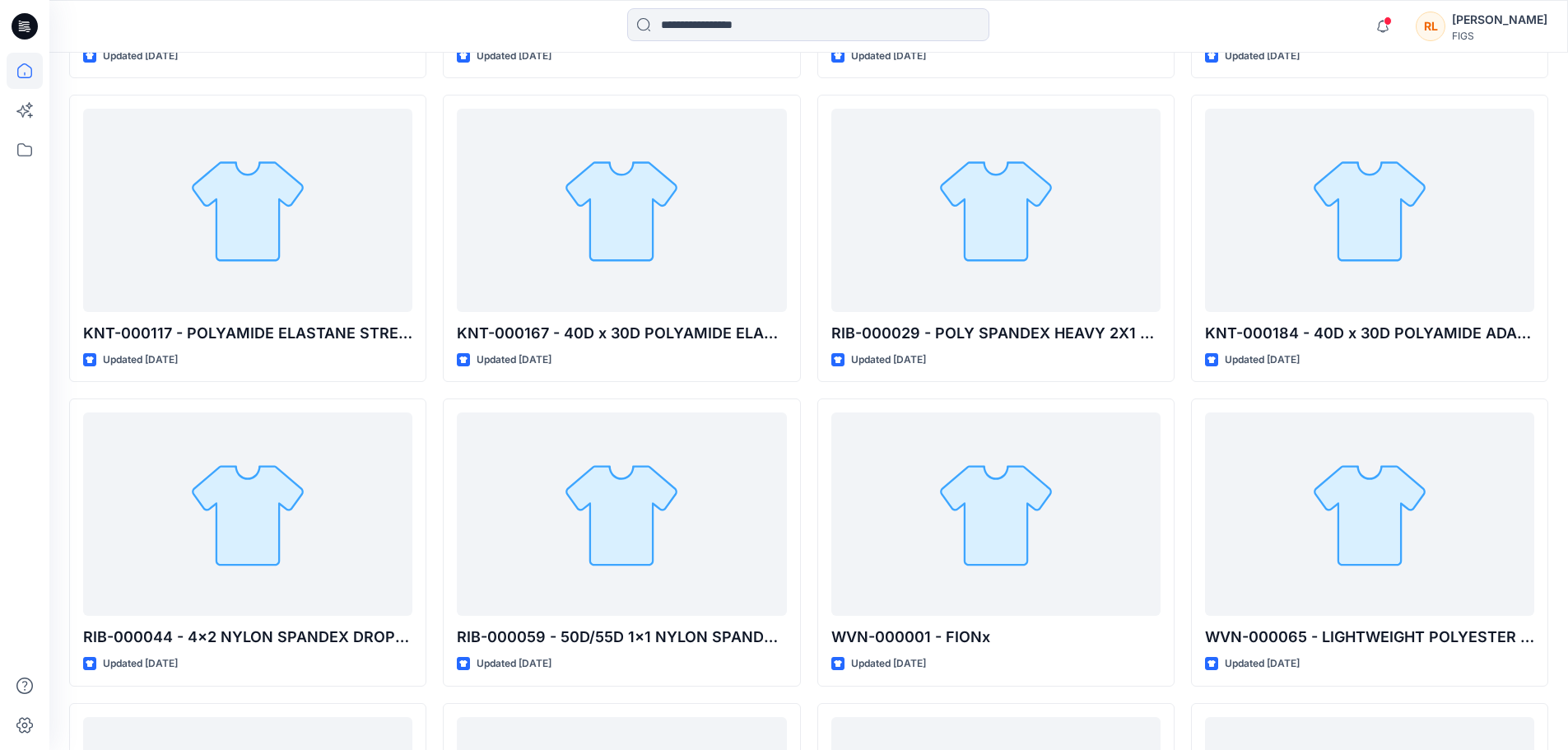
scroll to position [2033, 0]
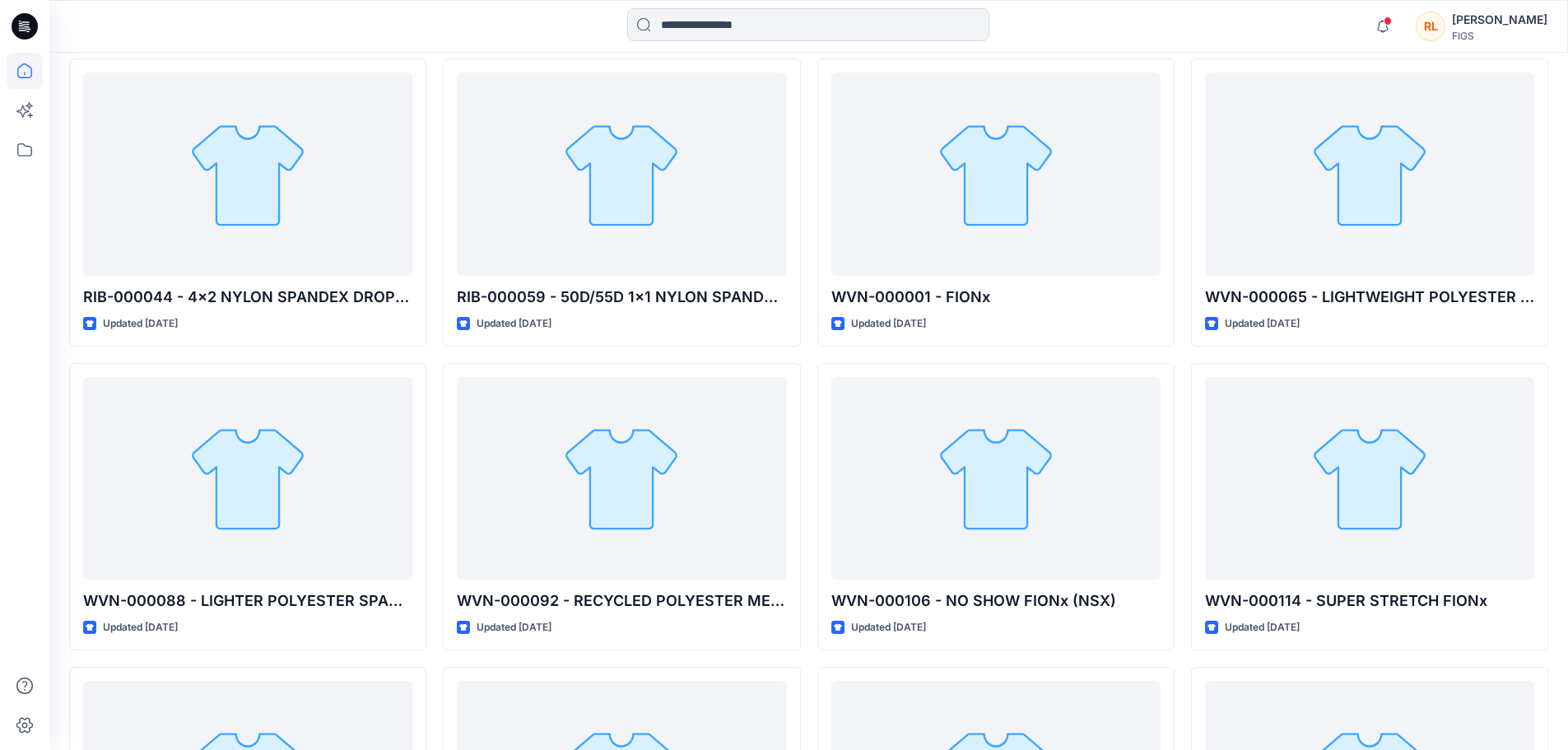
scroll to position [2362, 0]
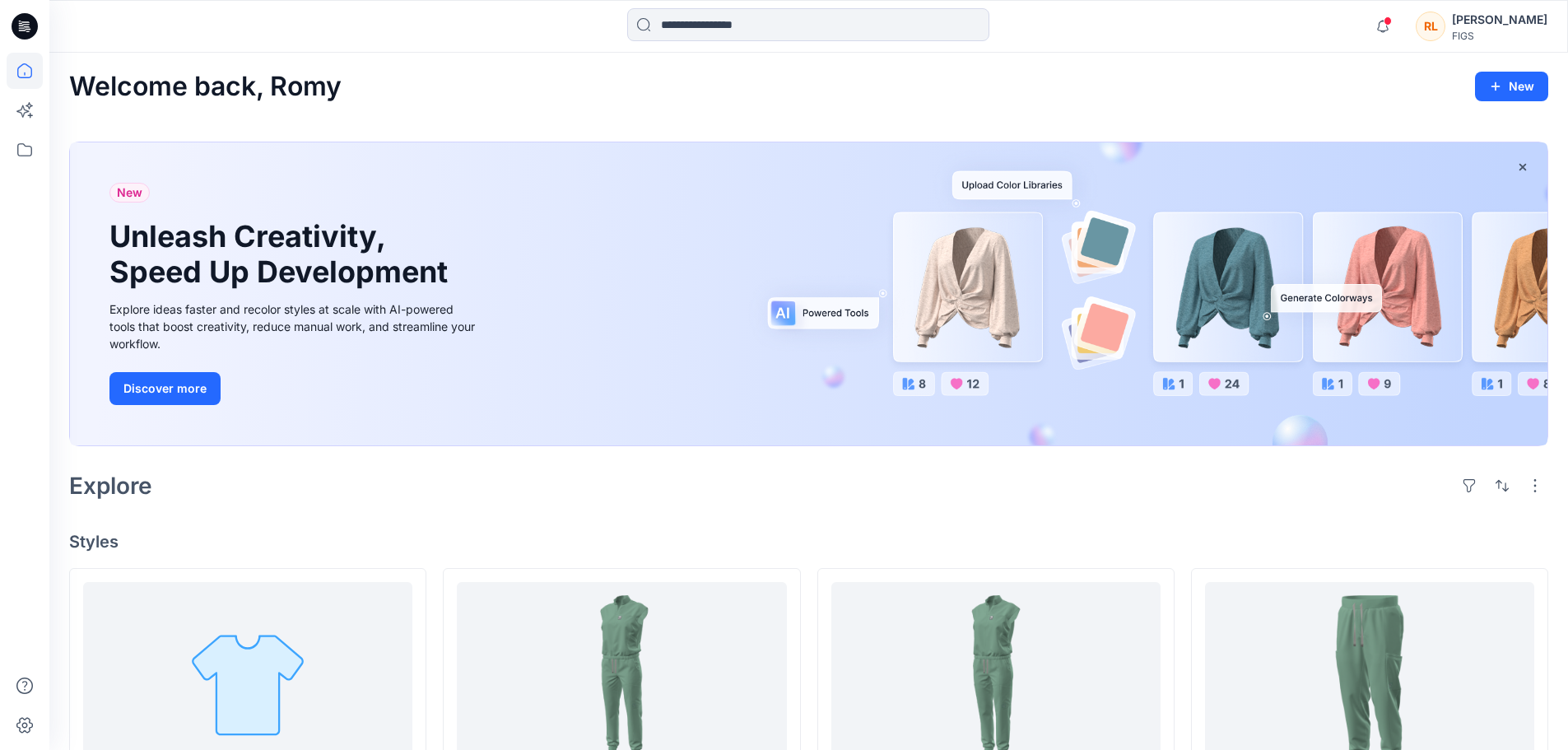
scroll to position [0, 0]
click at [28, 140] on icon at bounding box center [25, 150] width 36 height 36
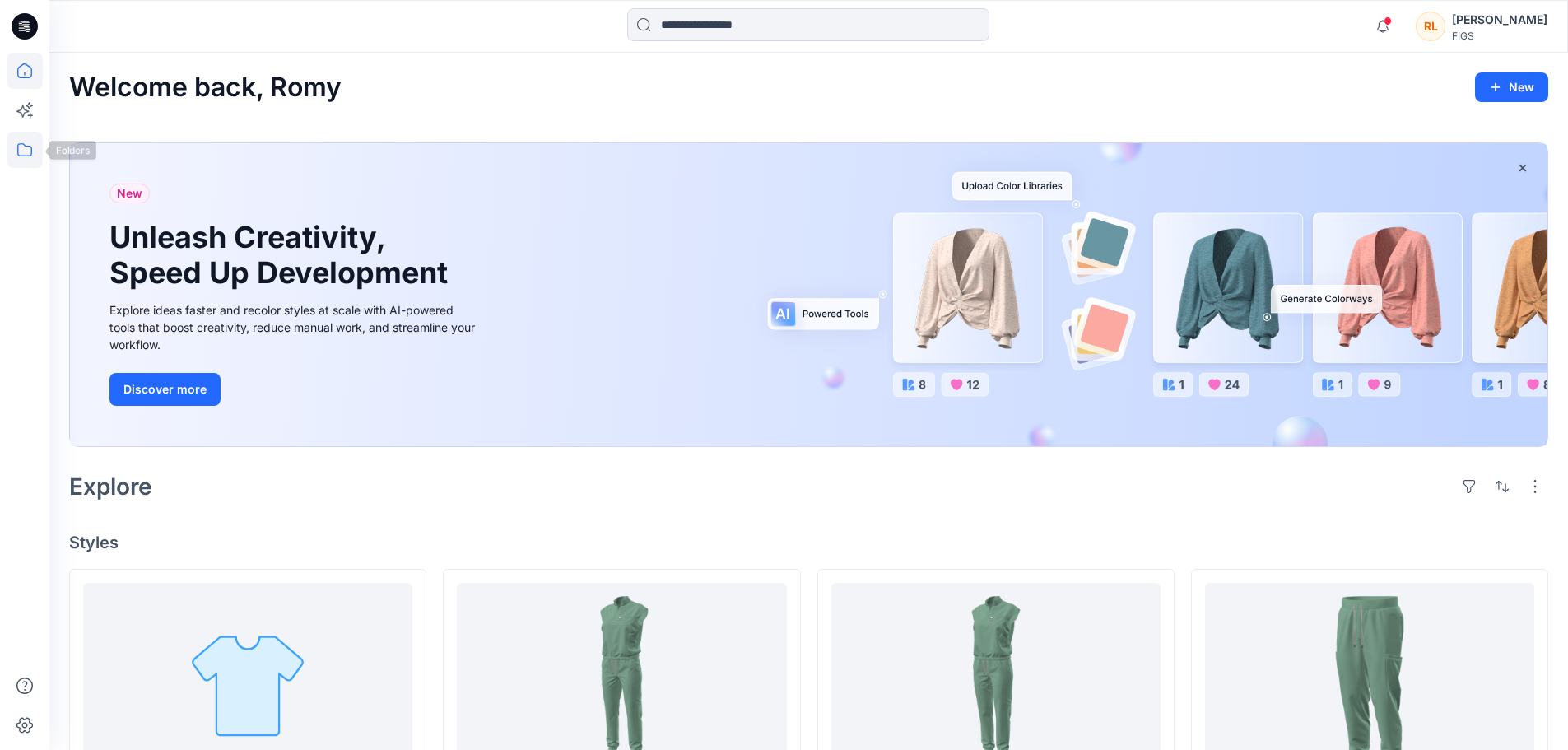
click at [39, 141] on icon at bounding box center [25, 150] width 36 height 36
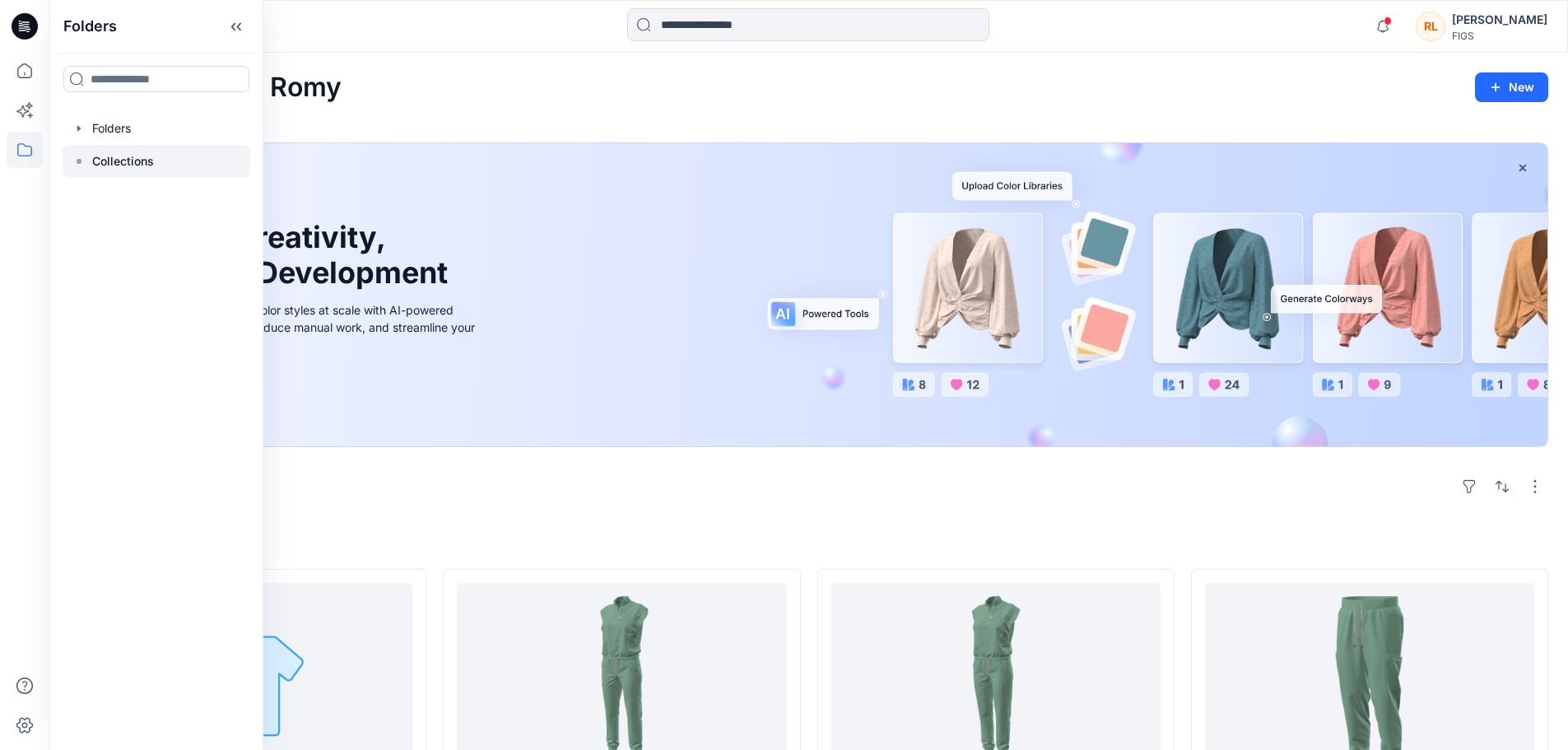
click at [127, 170] on p "Collections" at bounding box center [123, 160] width 61 height 20
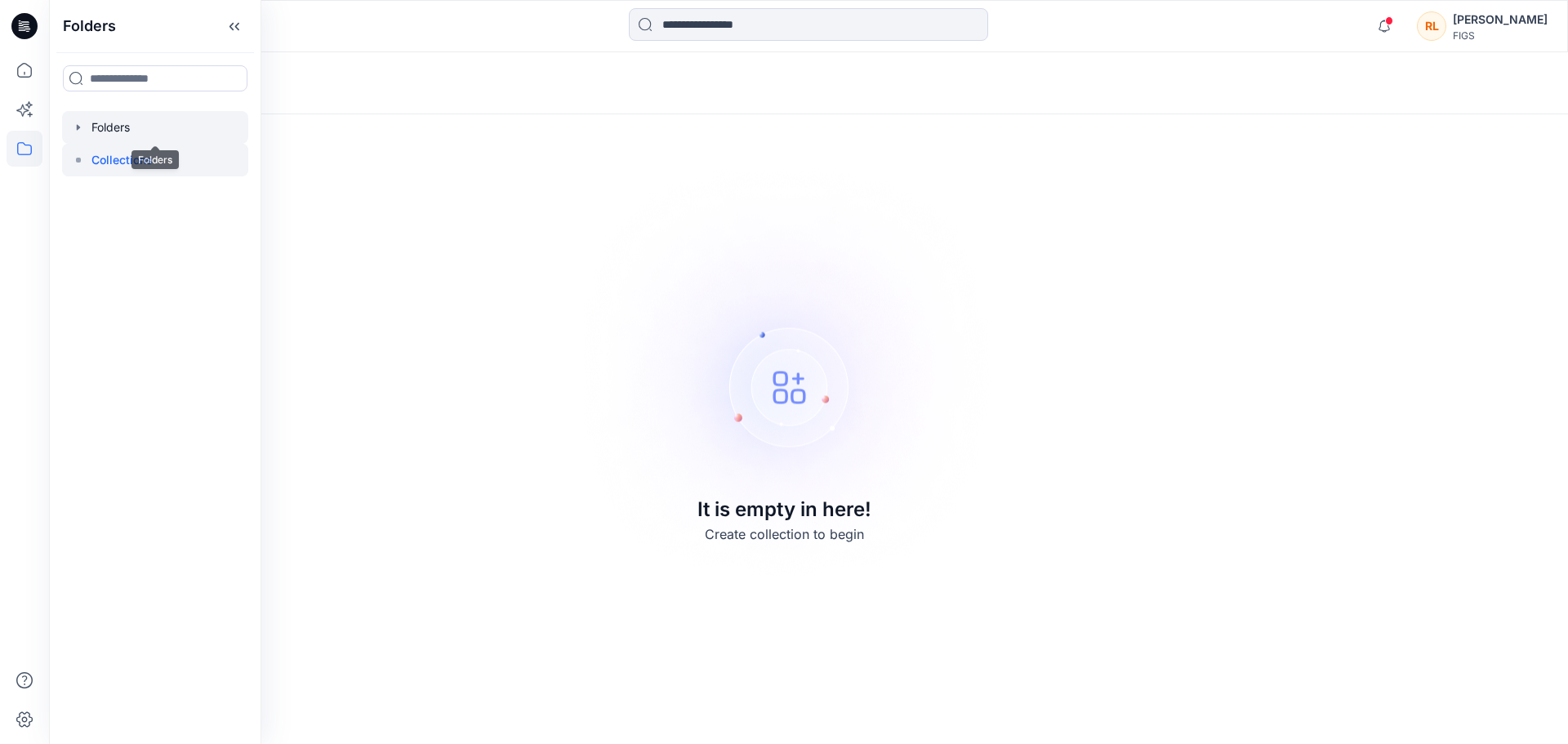
click at [131, 135] on div at bounding box center [154, 127] width 186 height 33
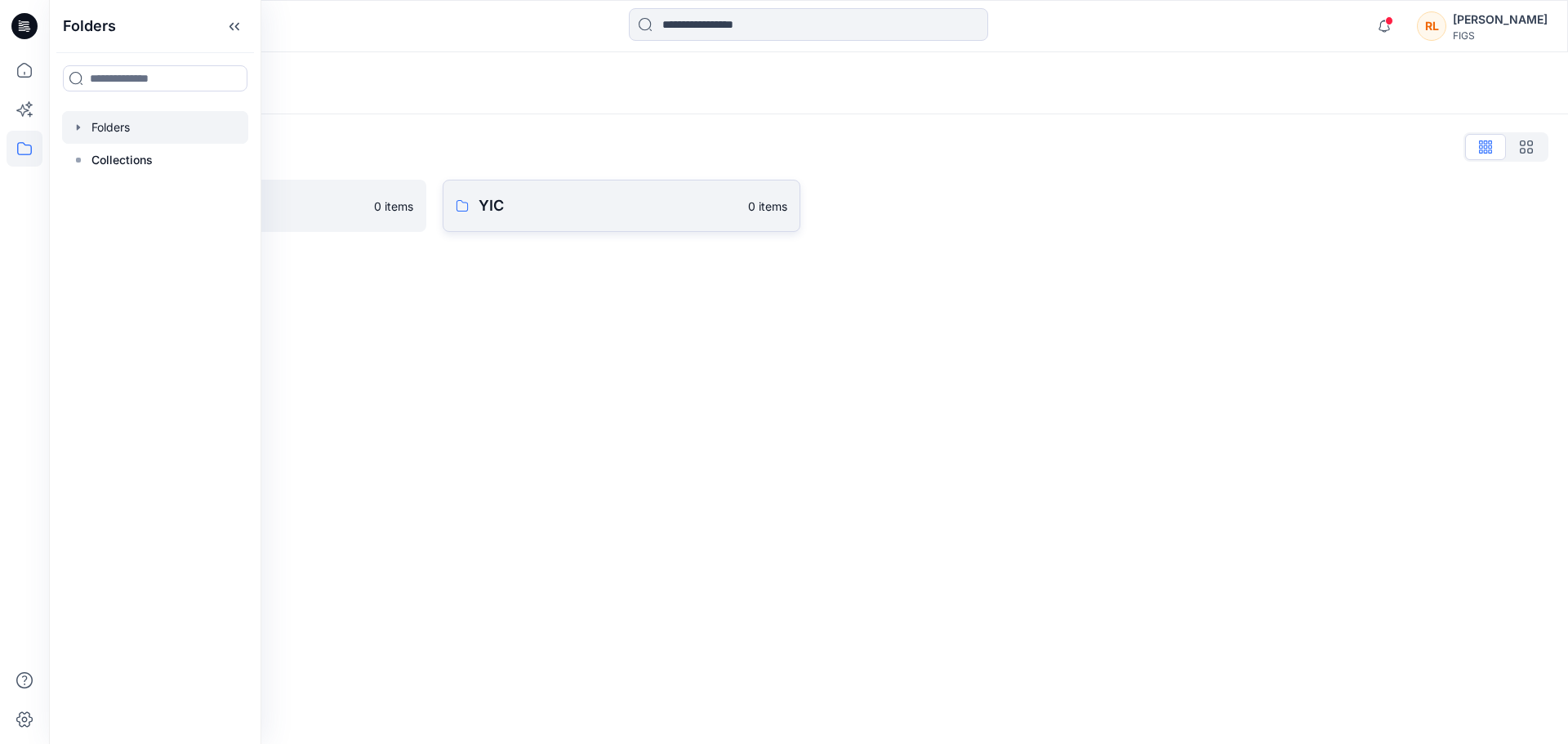
click at [573, 204] on p "YIC" at bounding box center [608, 206] width 259 height 22
click at [573, 204] on p "Q3 2026" at bounding box center [620, 209] width 283 height 22
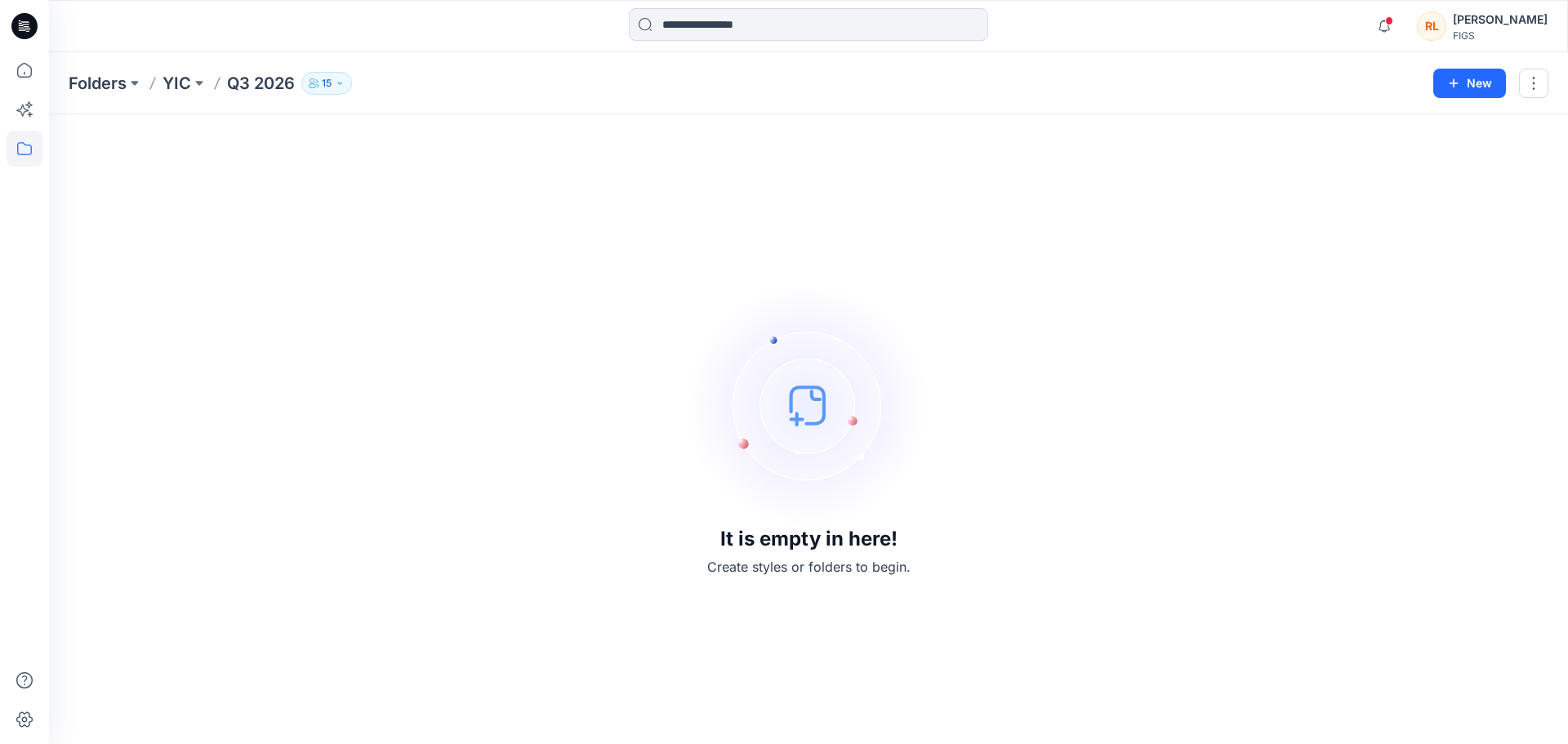
click at [184, 80] on p "YIC" at bounding box center [177, 83] width 29 height 22
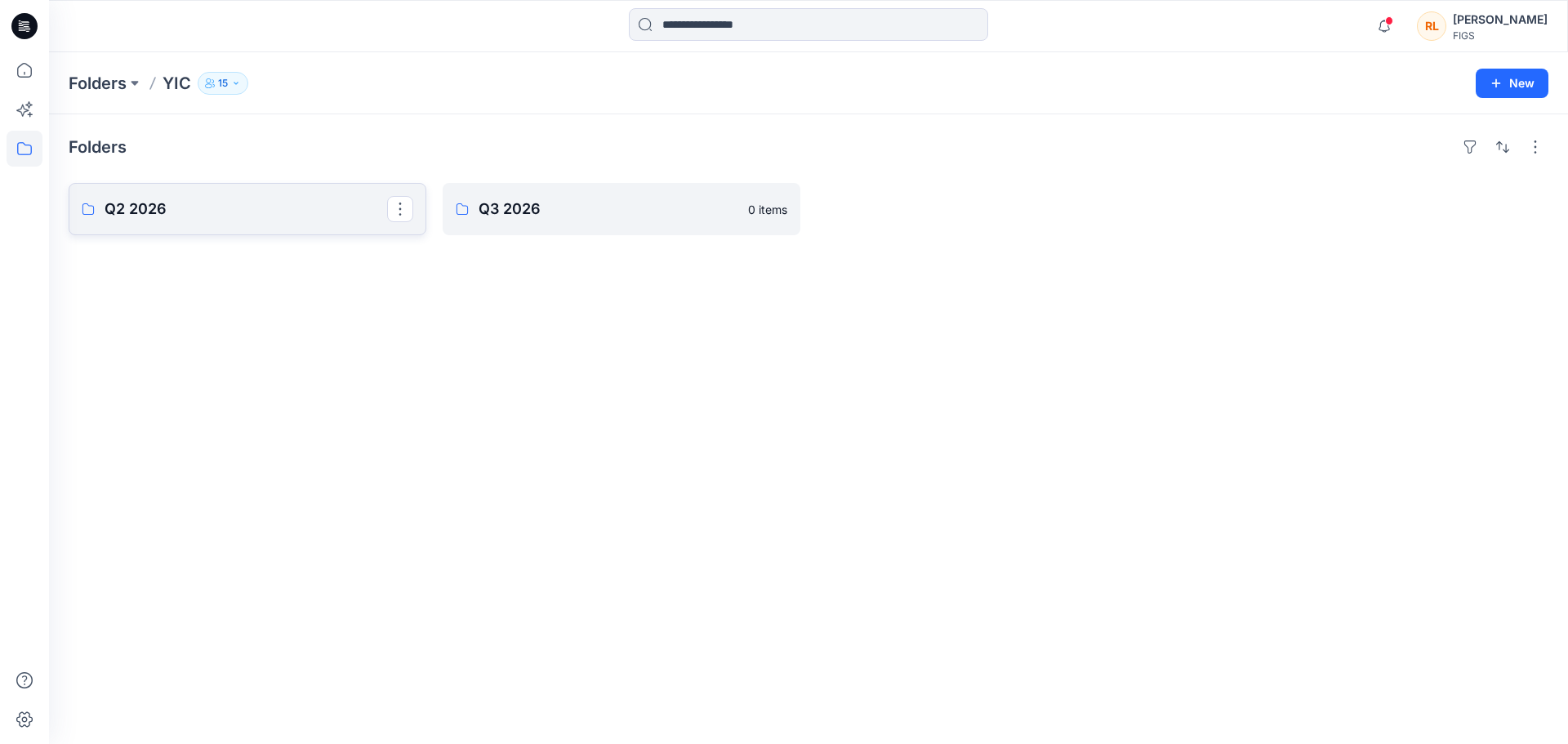
click at [270, 215] on p "Q2 2026" at bounding box center [246, 209] width 283 height 22
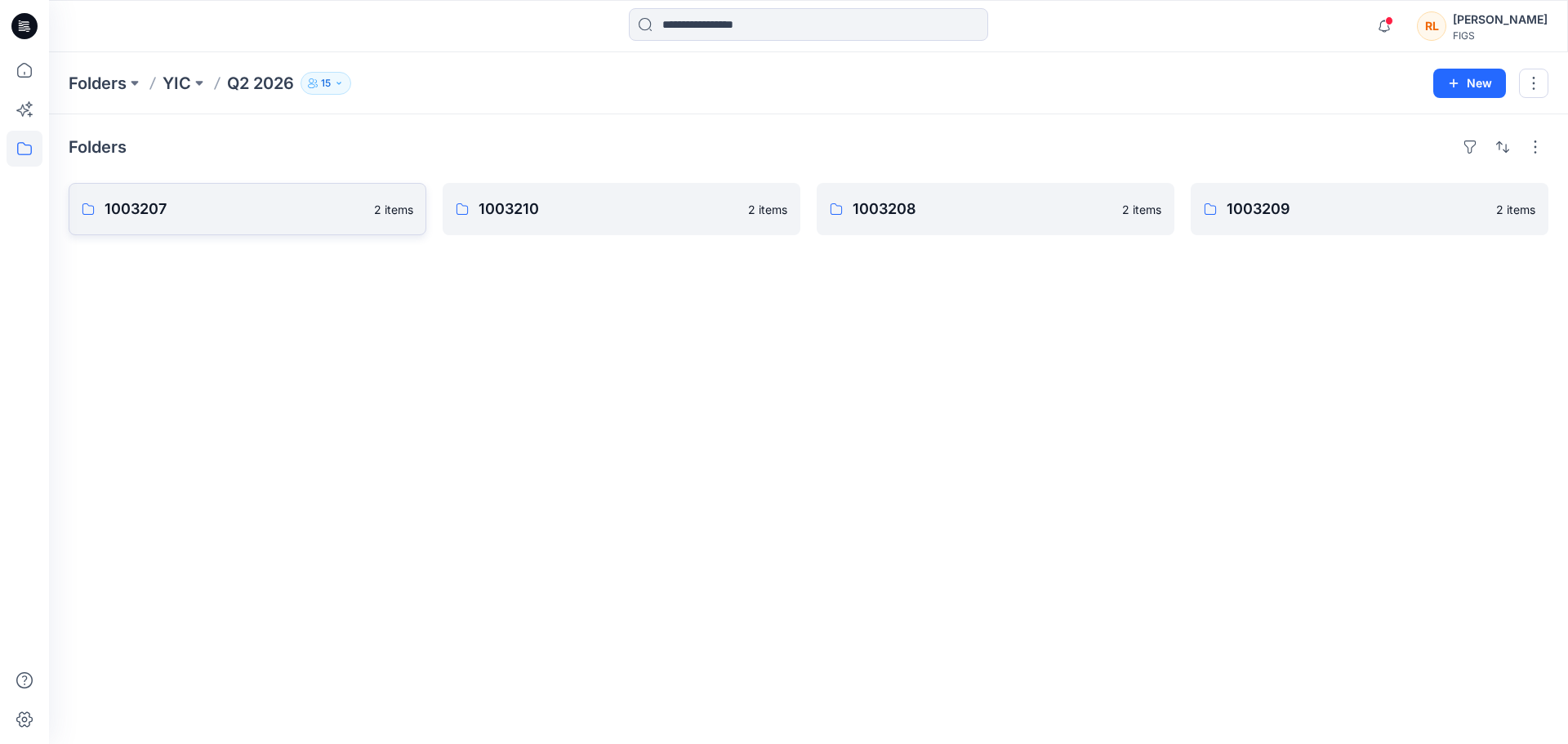
drag, startPoint x: 457, startPoint y: 361, endPoint x: 227, endPoint y: 202, distance: 279.6
click at [384, 296] on div "Folders 1003207 2 items 1003210 2 items 1003208 2 items 1003209 2 items" at bounding box center [808, 429] width 1518 height 629
click at [231, 201] on p "1003207" at bounding box center [246, 209] width 283 height 22
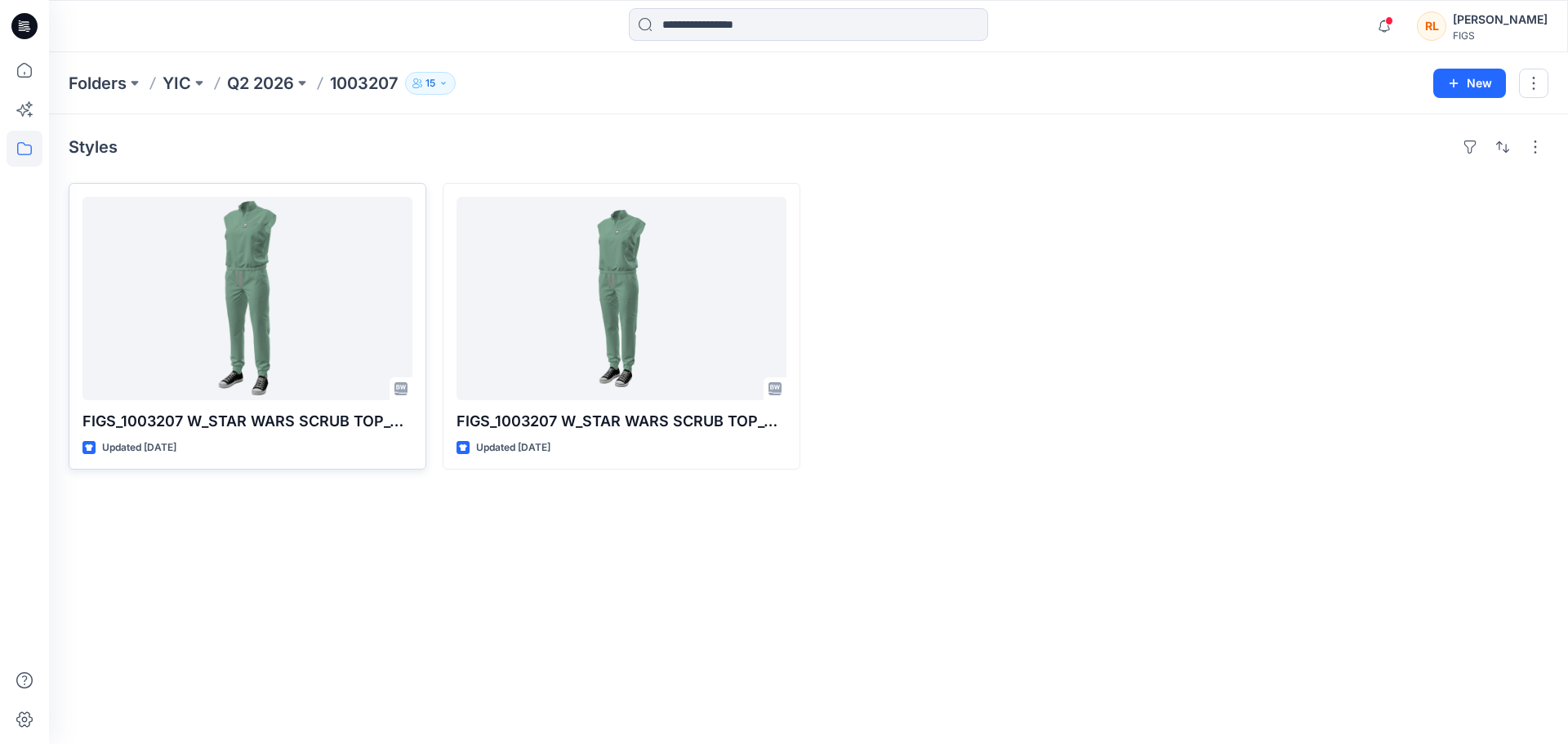
drag, startPoint x: 304, startPoint y: 542, endPoint x: 167, endPoint y: 188, distance: 379.6
click at [304, 543] on div "Styles FIGS_1003207 W_STAR WARS SCRUB TOP_080525 Updated [DATE] FIGS_1003207 W_…" at bounding box center [808, 429] width 1518 height 629
click at [248, 86] on p "Q2 2026" at bounding box center [260, 83] width 67 height 22
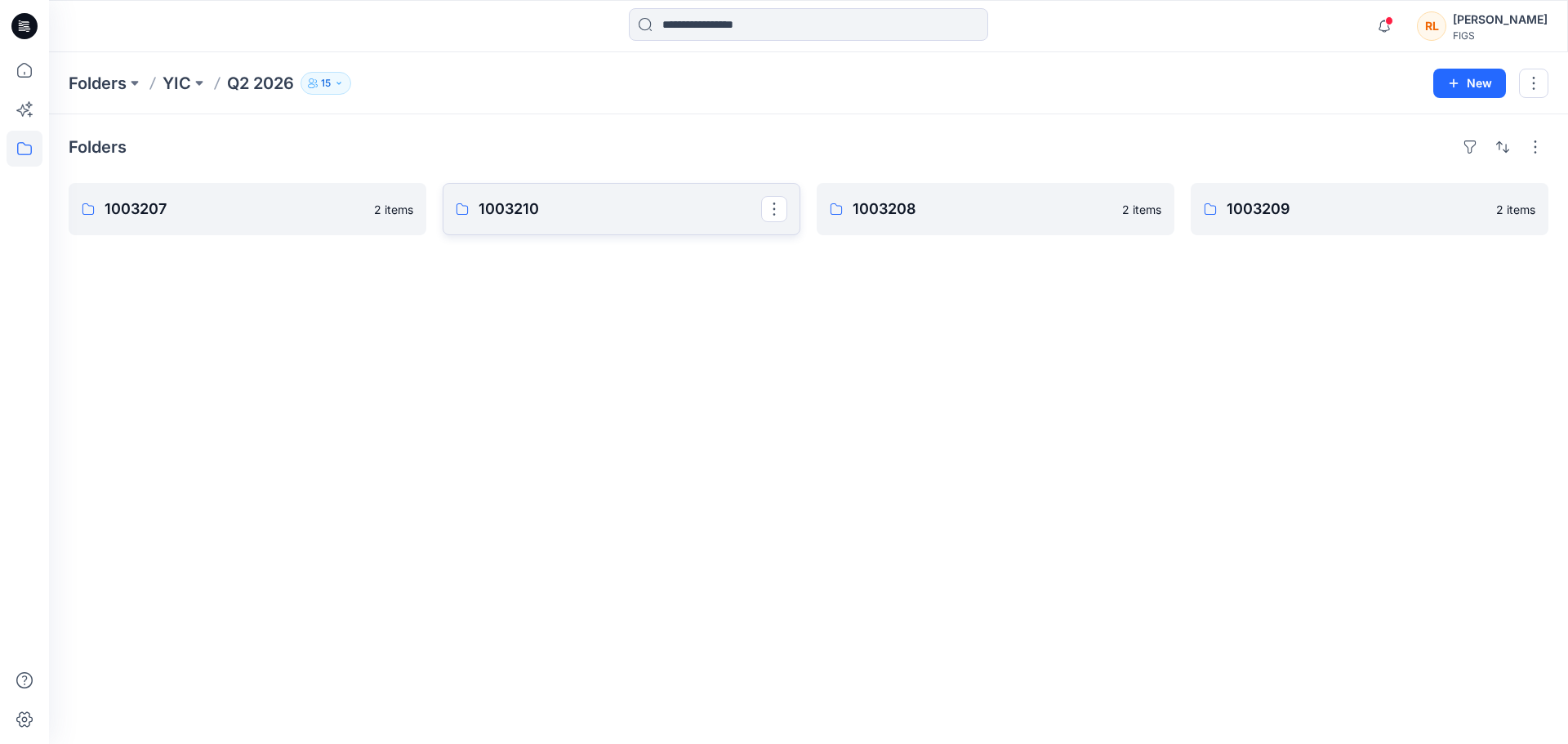
click at [552, 203] on p "1003210" at bounding box center [620, 209] width 283 height 22
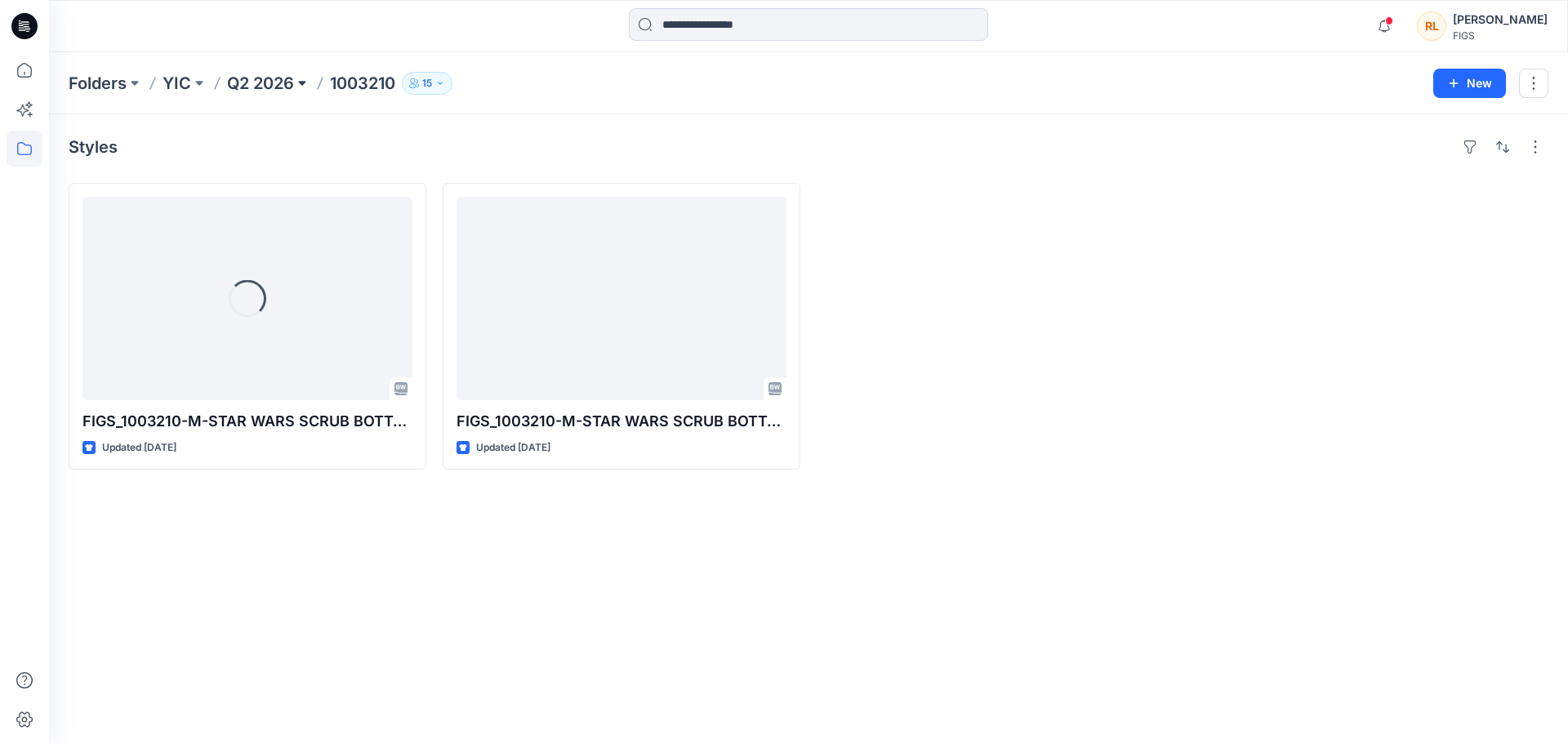
drag, startPoint x: 276, startPoint y: 96, endPoint x: 298, endPoint y: 93, distance: 22.2
click at [276, 95] on div "Folders YIC Q2 2026 1003210 15 New" at bounding box center [808, 83] width 1518 height 62
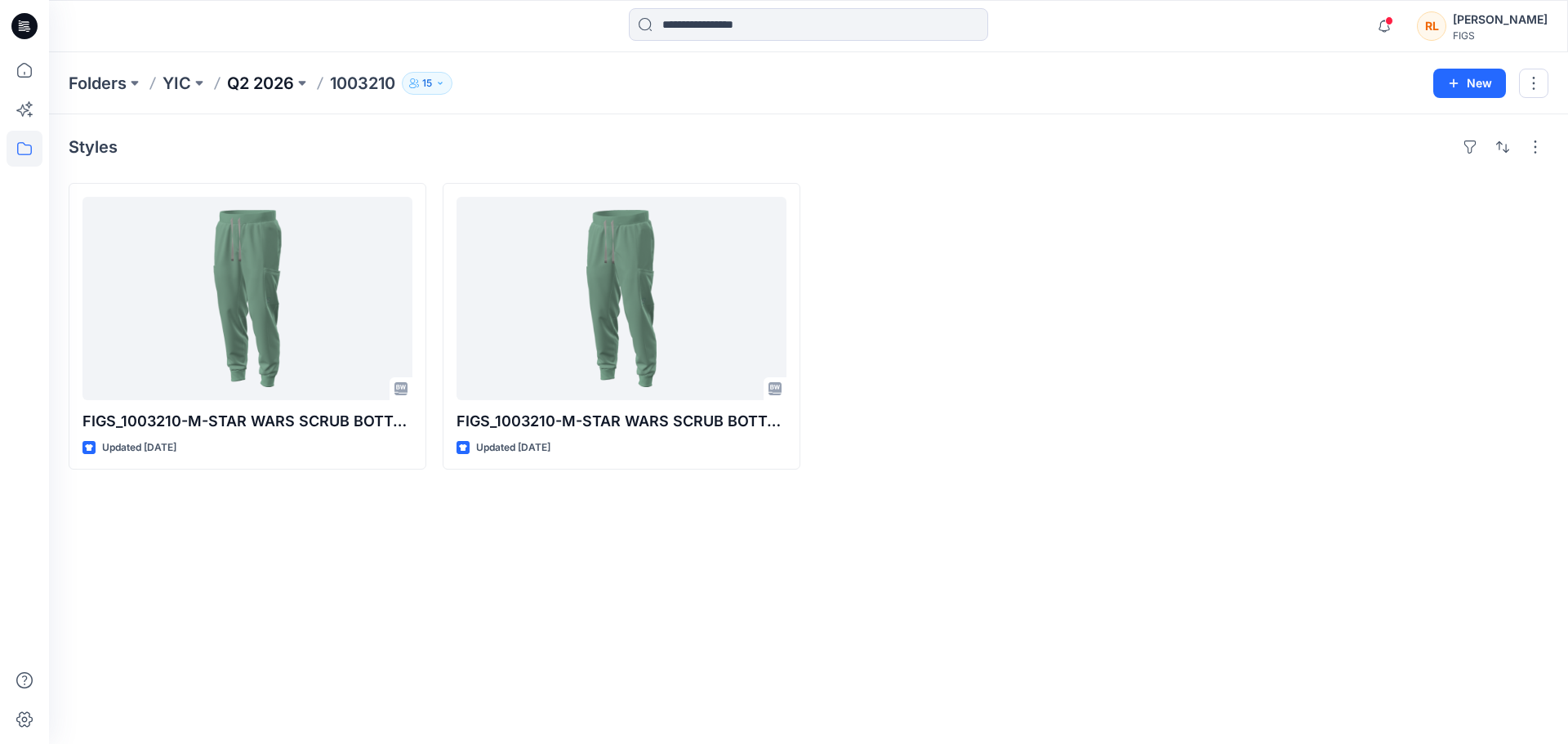
click at [277, 81] on p "Q2 2026" at bounding box center [260, 83] width 67 height 22
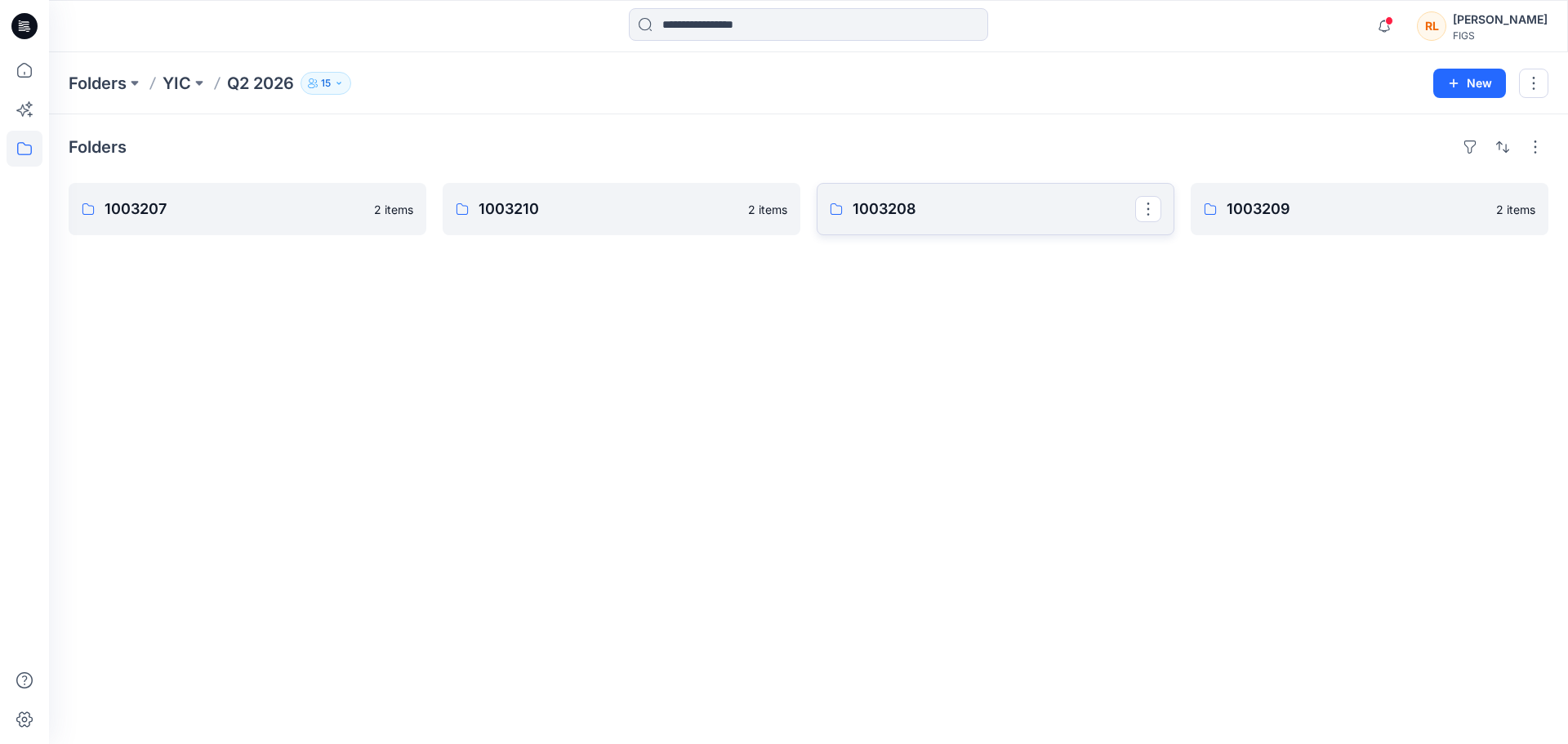
click at [1062, 211] on p "1003208" at bounding box center [994, 209] width 283 height 22
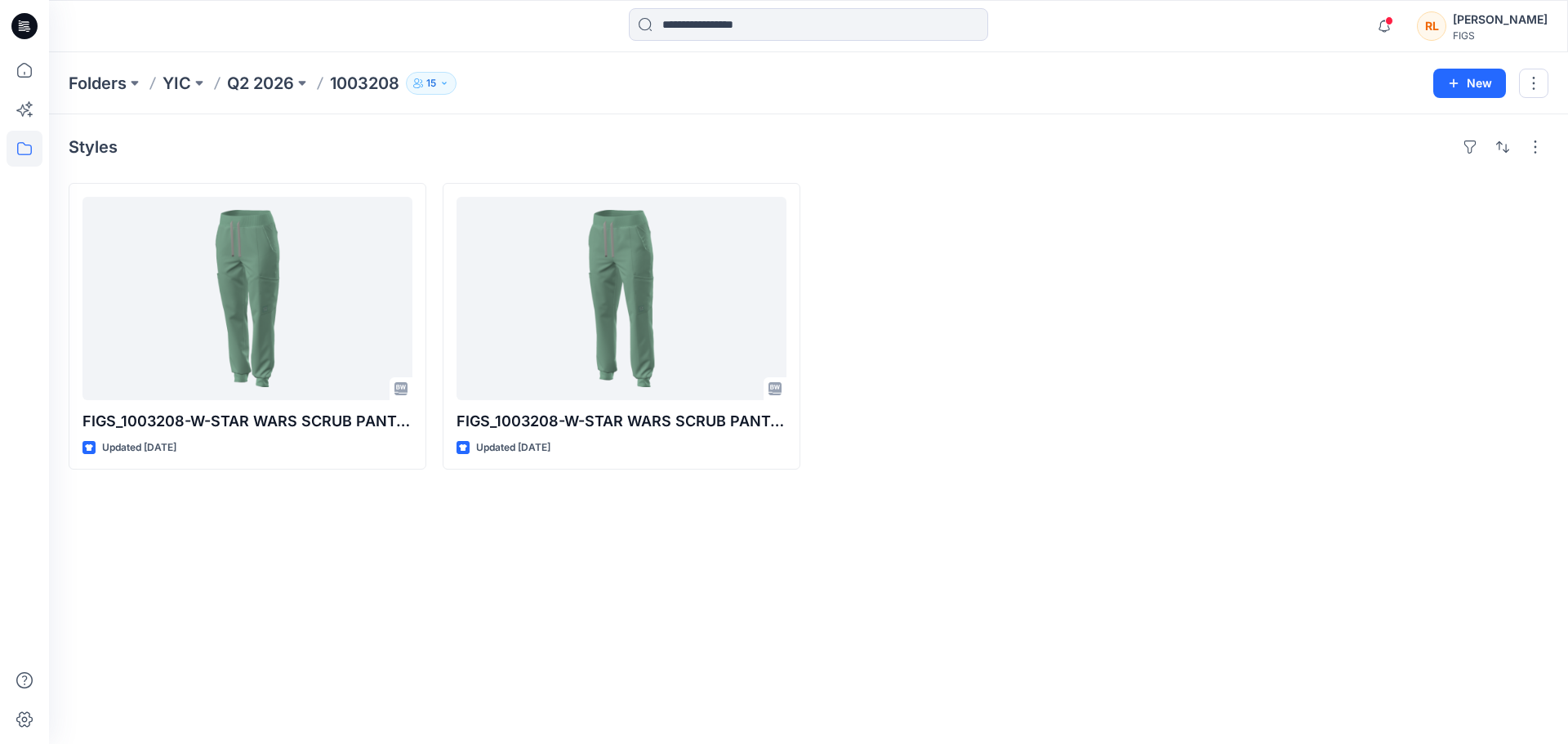
click at [939, 330] on div at bounding box center [995, 326] width 358 height 286
click at [725, 694] on div "Styles FIGS_1003208-W-STAR WARS SCRUB PANT-080525 Updated [DATE] FIGS_1003208-W…" at bounding box center [808, 429] width 1518 height 629
click at [571, 619] on div "Styles FIGS_1003208-W-STAR WARS SCRUB PANT-080525 Updated [DATE] FIGS_1003208-W…" at bounding box center [808, 429] width 1518 height 629
click at [118, 604] on div "Styles FIGS_1003208-W-STAR WARS SCRUB PANT-080525 Updated [DATE] FIGS_1003208-W…" at bounding box center [808, 429] width 1518 height 629
click at [165, 555] on div "Styles FIGS_1003208-W-STAR WARS SCRUB PANT-080525 Updated [DATE] FIGS_1003208-W…" at bounding box center [808, 429] width 1518 height 629
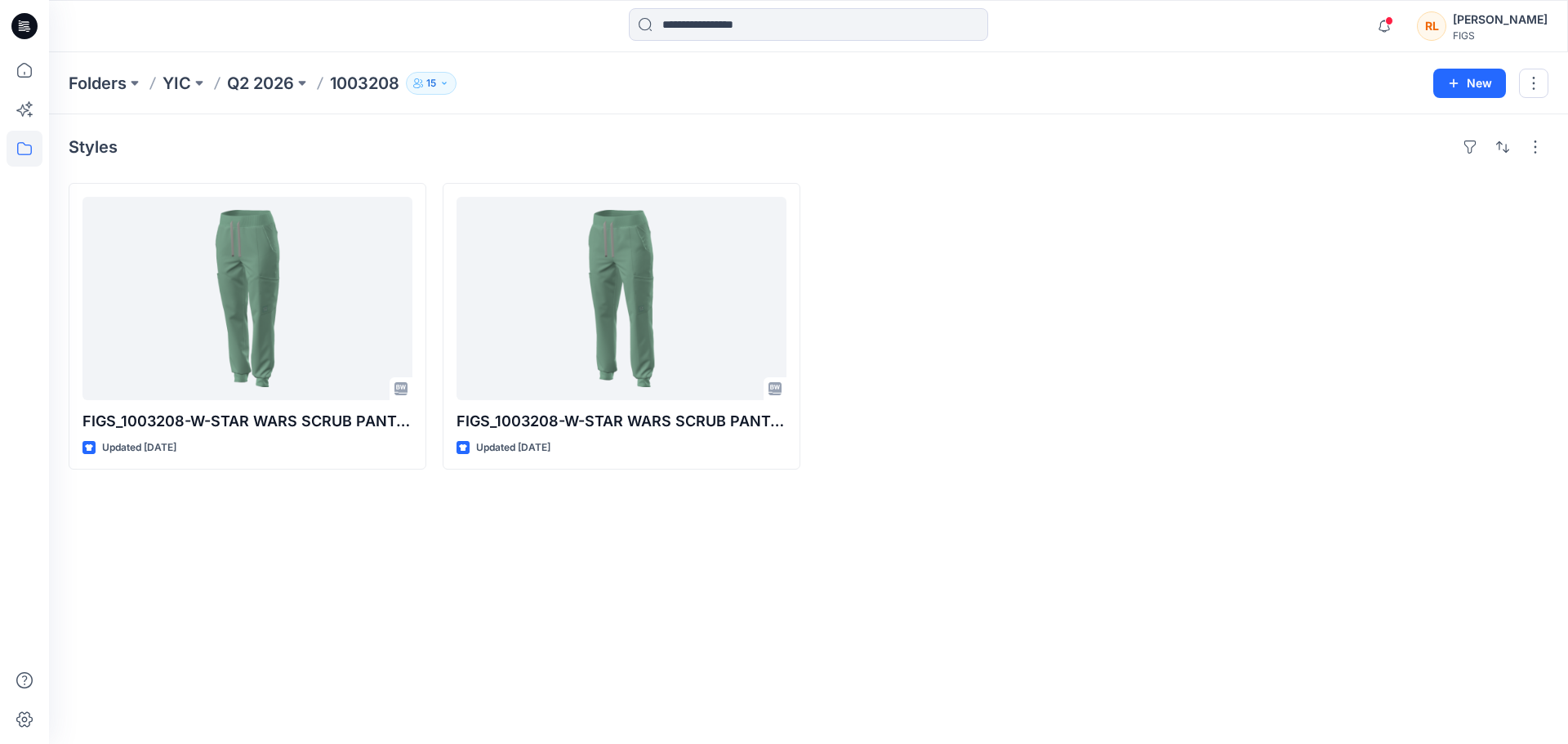
drag, startPoint x: 903, startPoint y: 513, endPoint x: 910, endPoint y: 495, distance: 19.3
click at [907, 507] on div "Styles FIGS_1003208-W-STAR WARS SCRUB PANT-080525 Updated [DATE] FIGS_1003208-W…" at bounding box center [808, 429] width 1518 height 629
click at [206, 629] on div "Styles FIGS_1003208-W-STAR WARS SCRUB PANT-080525 Updated [DATE] FIGS_1003208-W…" at bounding box center [808, 429] width 1518 height 629
click at [335, 559] on div "Styles FIGS_1003208-W-STAR WARS SCRUB PANT-080525 Updated [DATE] FIGS_1003208-W…" at bounding box center [808, 429] width 1518 height 629
click at [252, 76] on p "Q2 2026" at bounding box center [260, 83] width 67 height 22
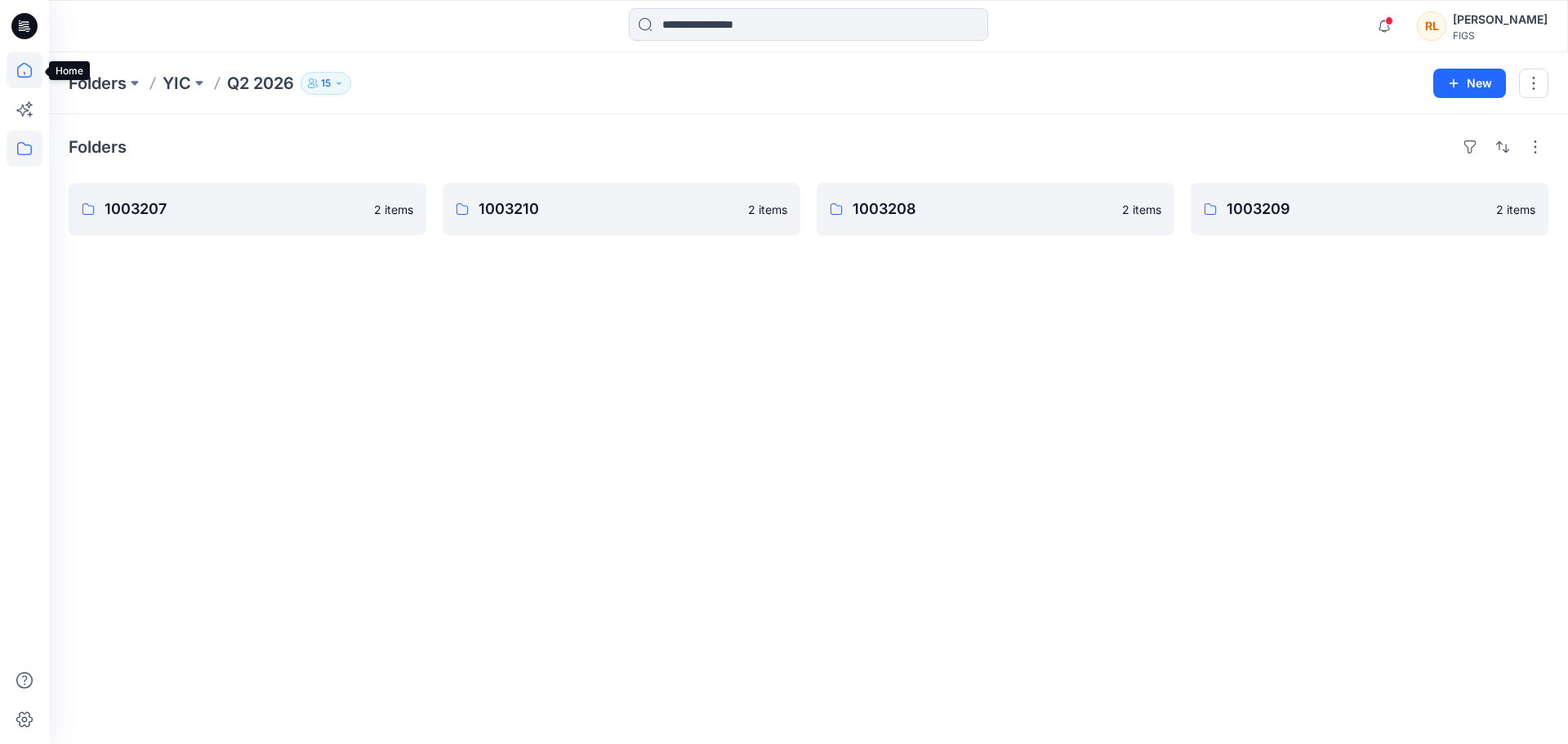
click at [16, 81] on icon at bounding box center [24, 70] width 36 height 36
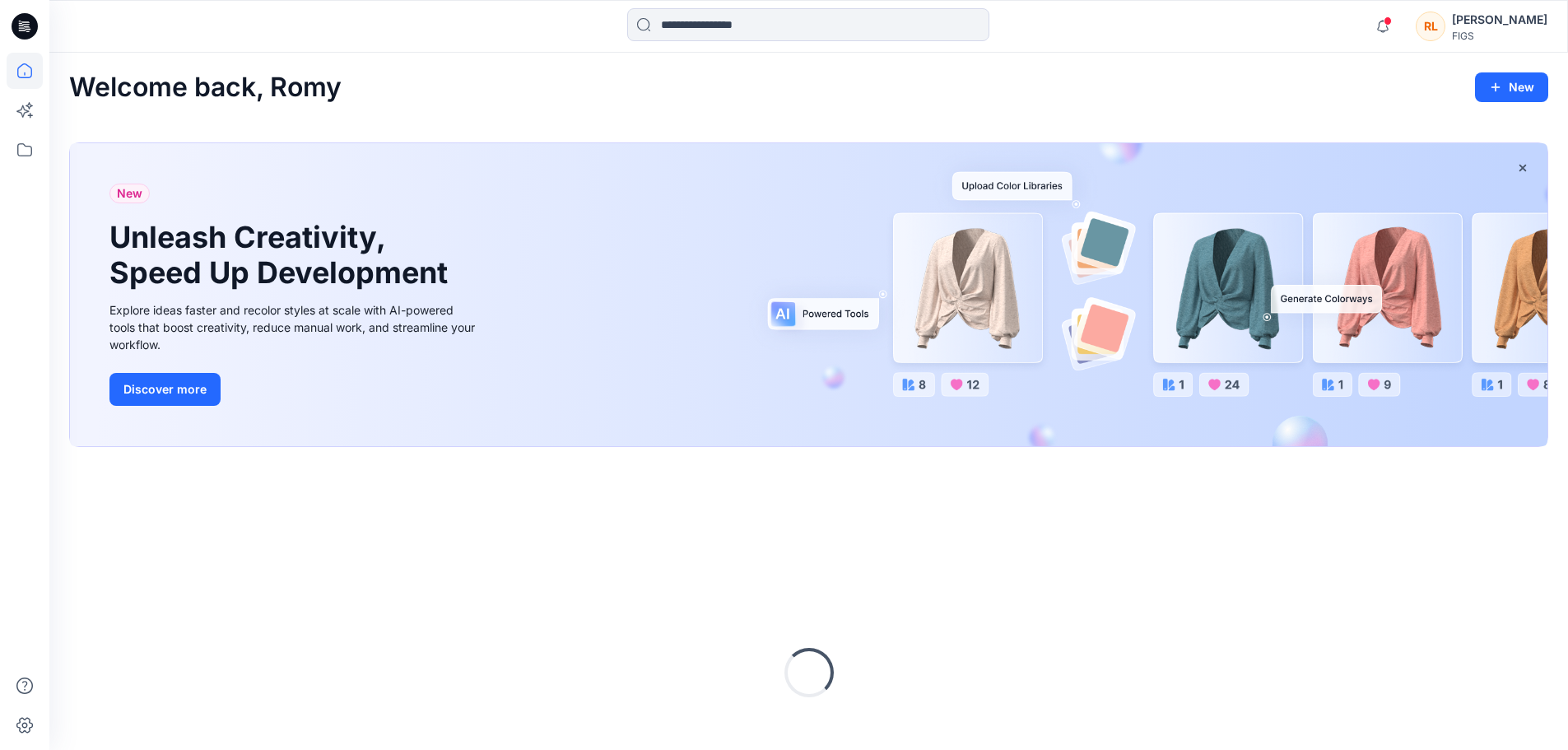
click at [457, 570] on div "Loading..." at bounding box center [808, 673] width 1479 height 411
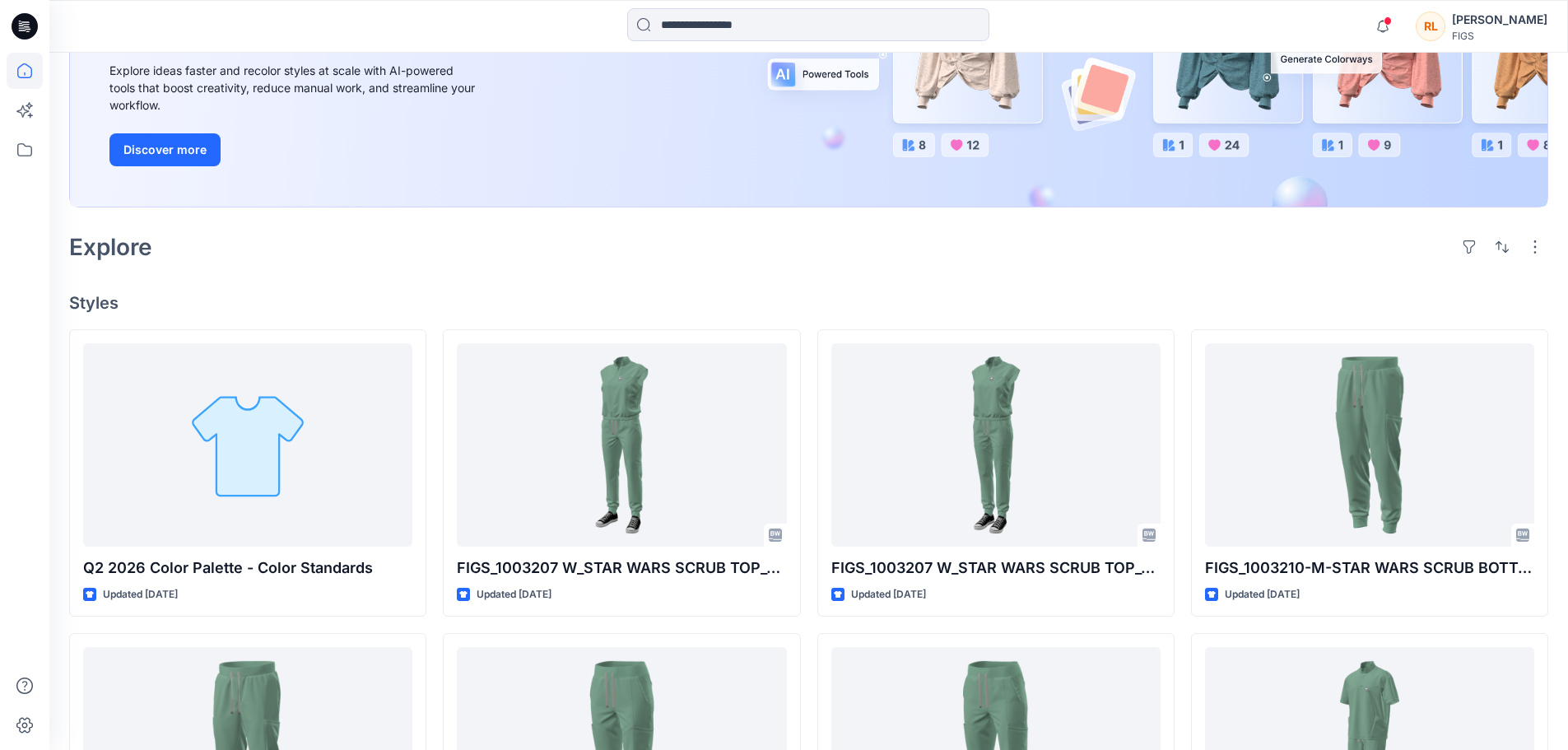
scroll to position [247, 0]
